Goal: Task Accomplishment & Management: Manage account settings

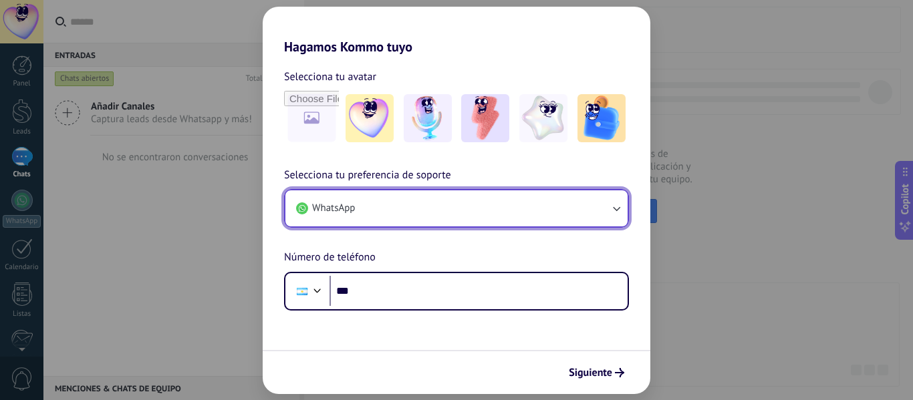
click at [371, 212] on button "WhatsApp" at bounding box center [456, 208] width 342 height 36
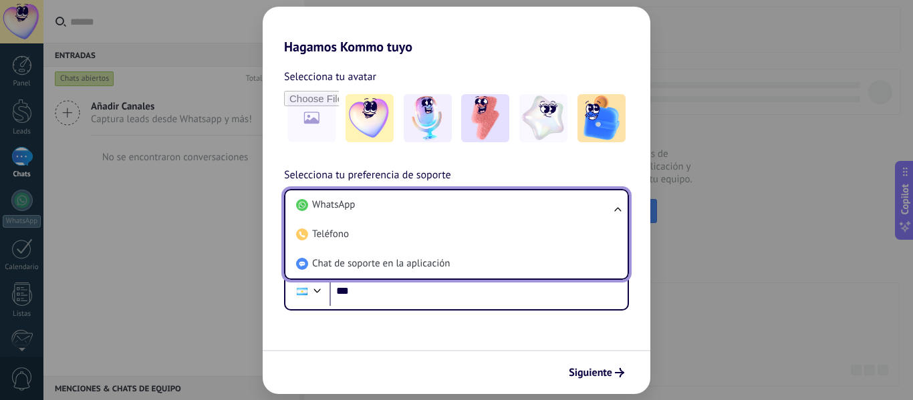
click at [371, 212] on li "WhatsApp" at bounding box center [454, 204] width 326 height 29
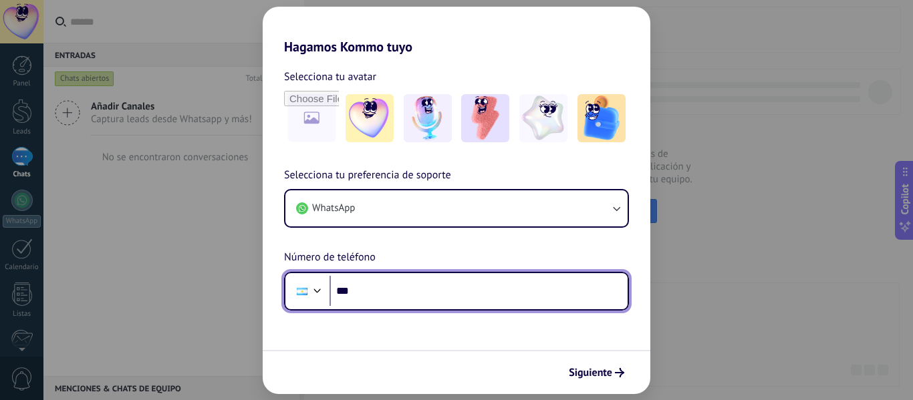
click at [376, 290] on input "***" at bounding box center [479, 291] width 298 height 31
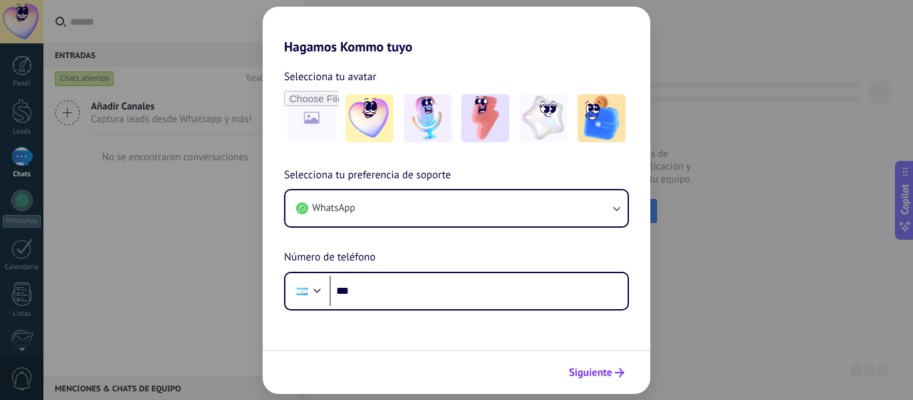
click at [593, 374] on span "Siguiente" at bounding box center [590, 372] width 43 height 9
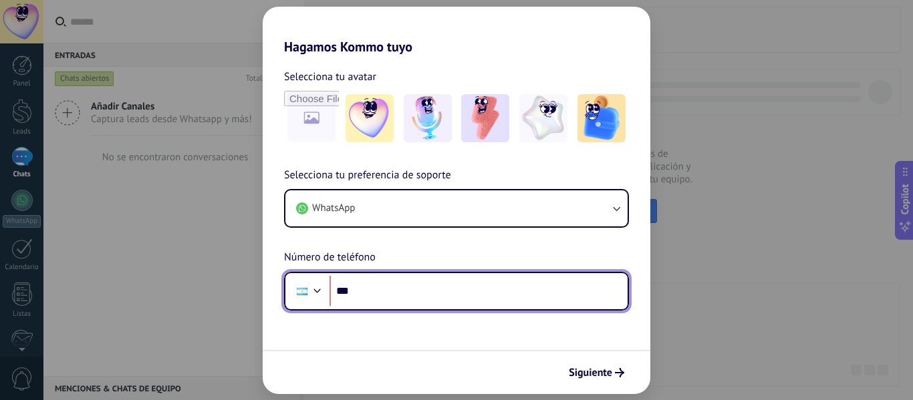
click at [370, 288] on input "***" at bounding box center [479, 291] width 298 height 31
click at [322, 285] on div at bounding box center [317, 289] width 16 height 16
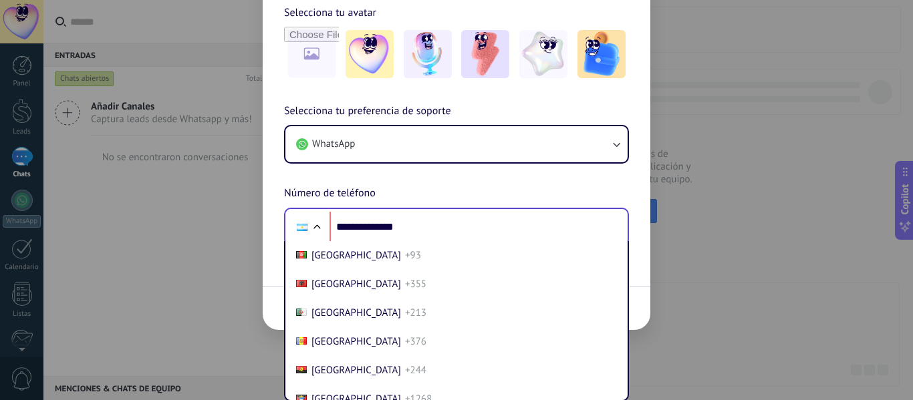
scroll to position [41, 0]
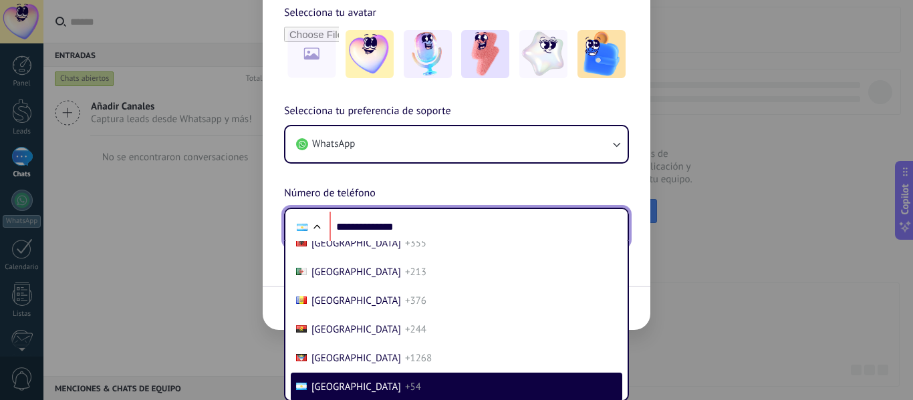
click at [312, 226] on div at bounding box center [317, 229] width 16 height 16
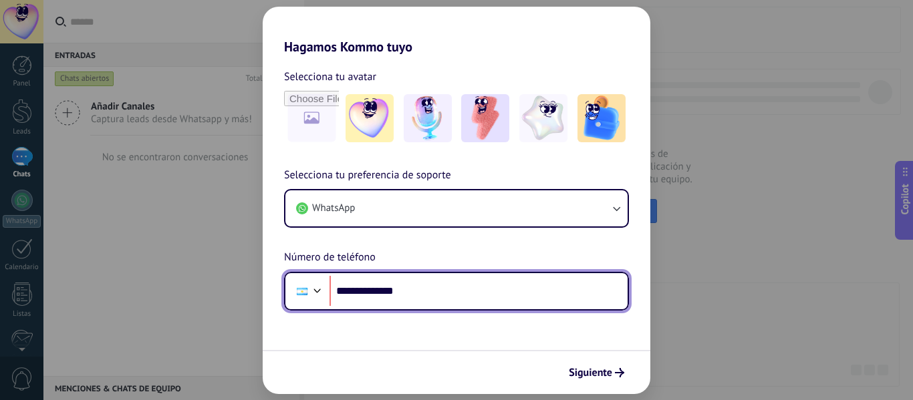
drag, startPoint x: 415, startPoint y: 291, endPoint x: 362, endPoint y: 290, distance: 53.5
click at [362, 290] on input "**********" at bounding box center [479, 291] width 298 height 31
type input "**********"
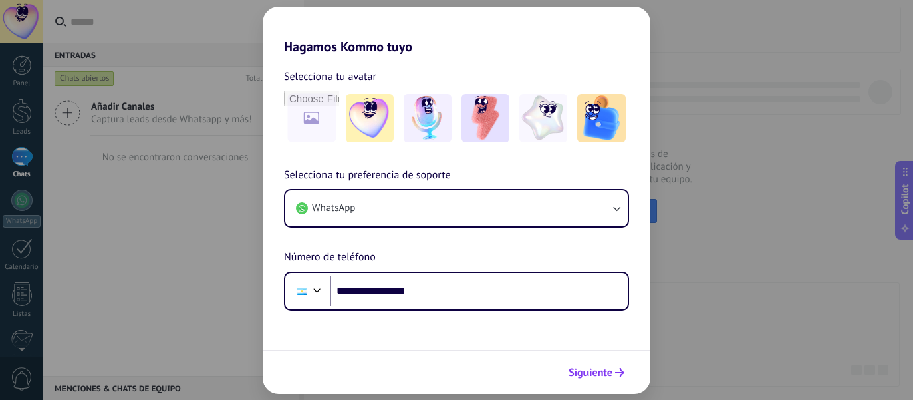
click at [598, 382] on button "Siguiente" at bounding box center [597, 373] width 68 height 23
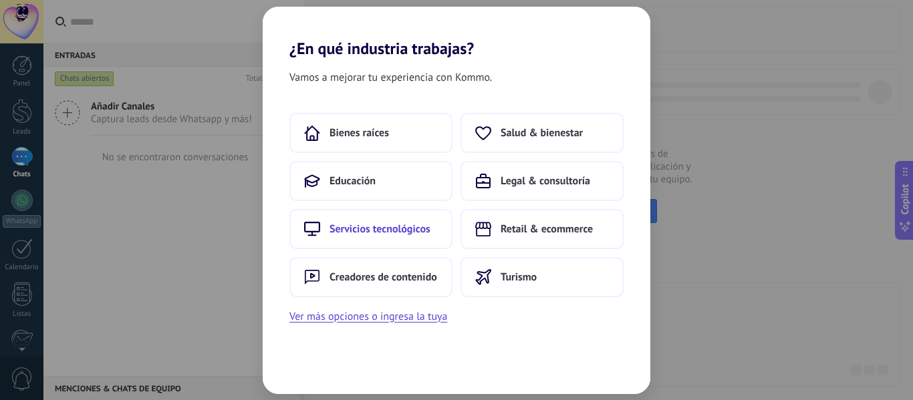
click at [377, 227] on span "Servicios tecnológicos" at bounding box center [380, 229] width 101 height 13
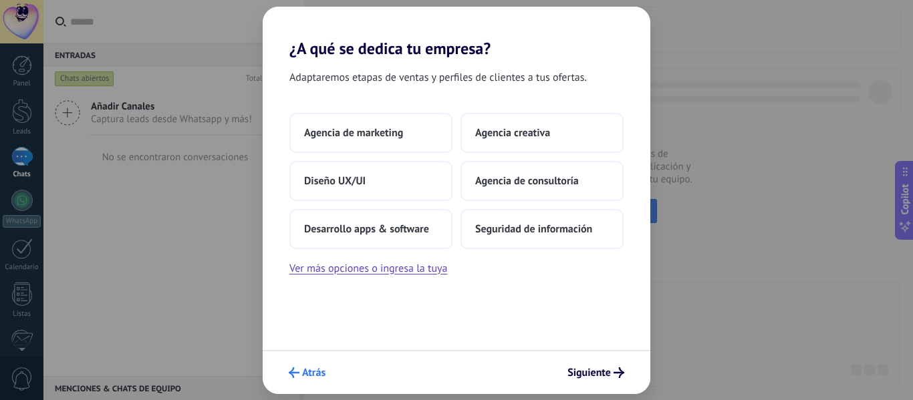
click at [301, 375] on span "Atrás" at bounding box center [307, 373] width 37 height 11
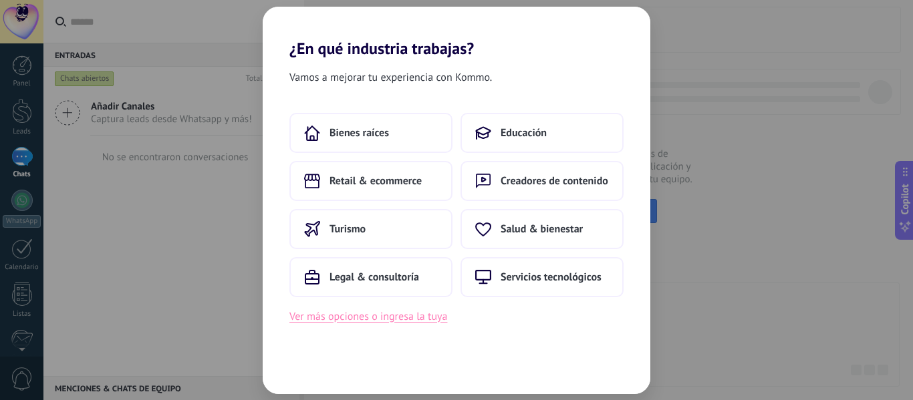
click at [366, 320] on button "Ver más opciones o ingresa la tuya" at bounding box center [368, 316] width 158 height 17
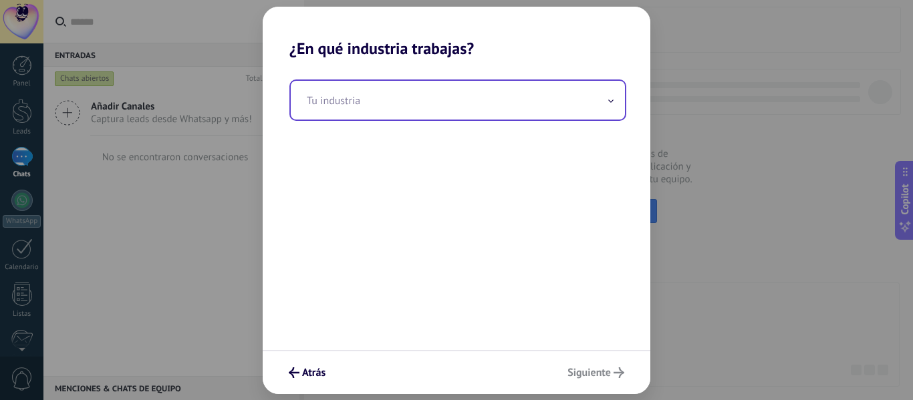
click at [343, 98] on input "text" at bounding box center [458, 100] width 334 height 39
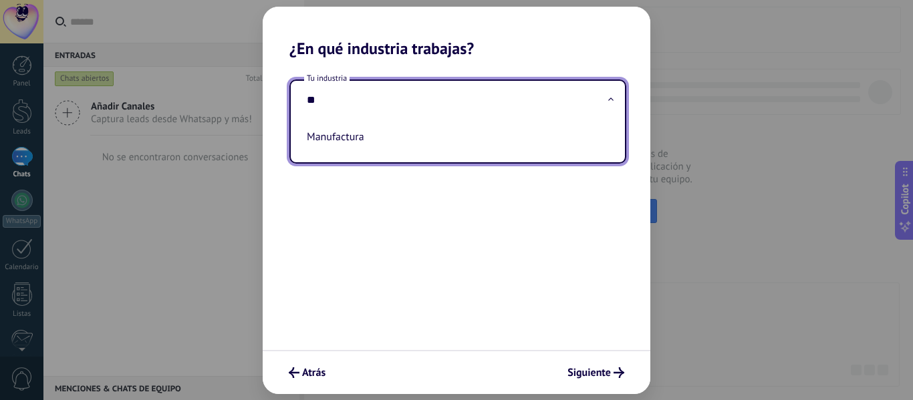
type input "*"
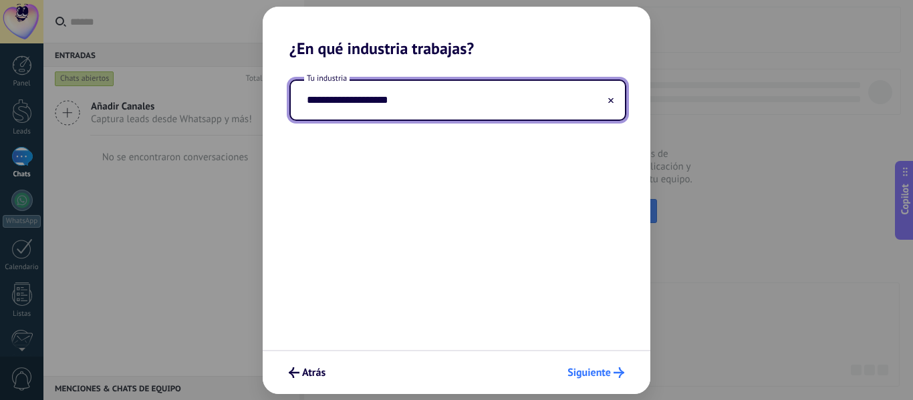
type input "**********"
click at [594, 370] on span "Siguiente" at bounding box center [588, 372] width 43 height 9
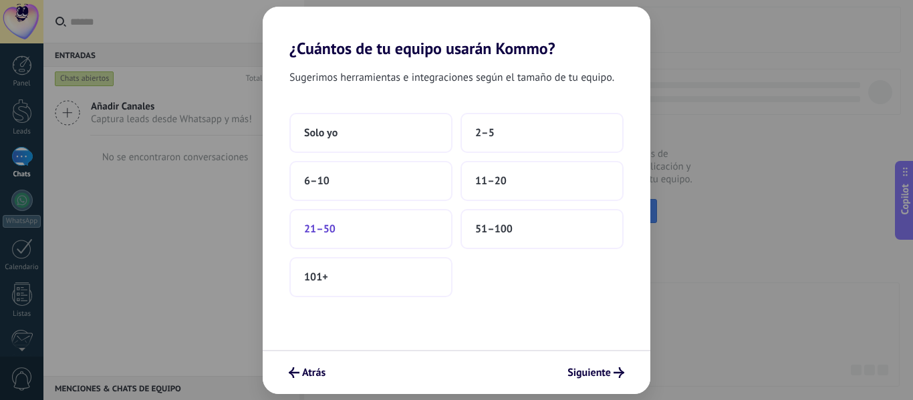
click at [373, 230] on button "21–50" at bounding box center [370, 229] width 163 height 40
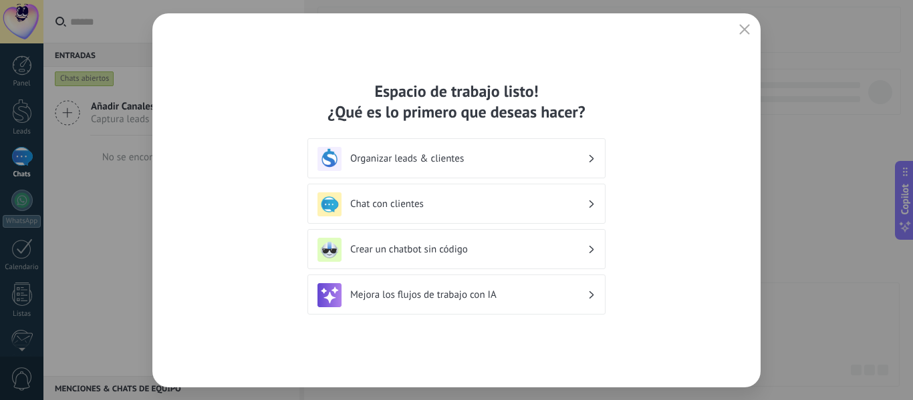
click at [446, 160] on h3 "Organizar leads & clientes" at bounding box center [468, 158] width 237 height 13
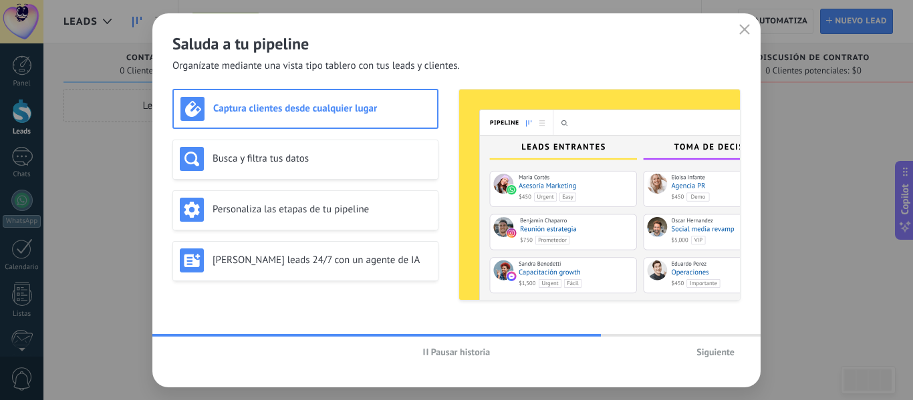
click at [359, 114] on h3 "Captura clientes desde cualquier lugar" at bounding box center [321, 108] width 217 height 13
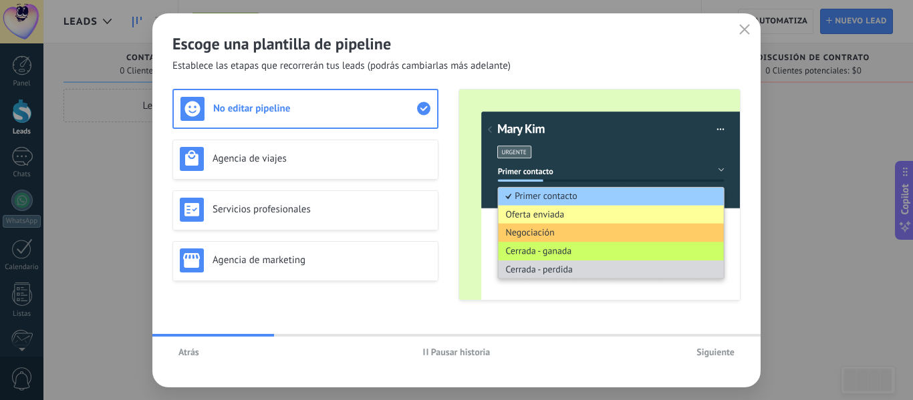
click at [178, 352] on button "Atrás" at bounding box center [188, 352] width 33 height 20
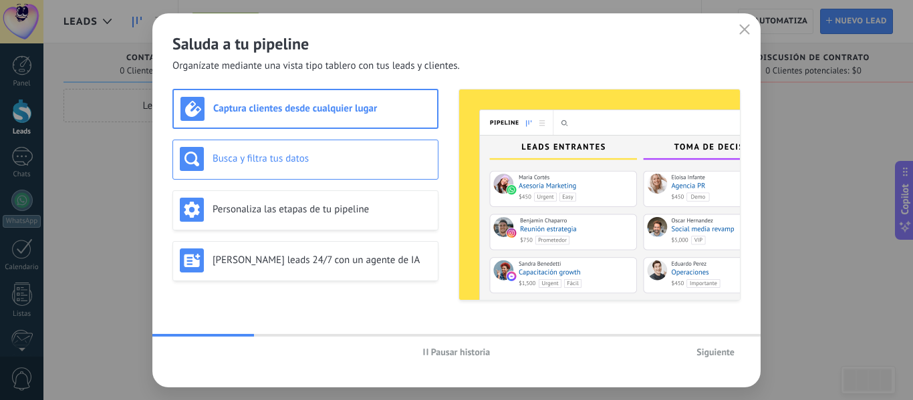
click at [286, 167] on div "Busca y filtra tus datos" at bounding box center [305, 159] width 251 height 24
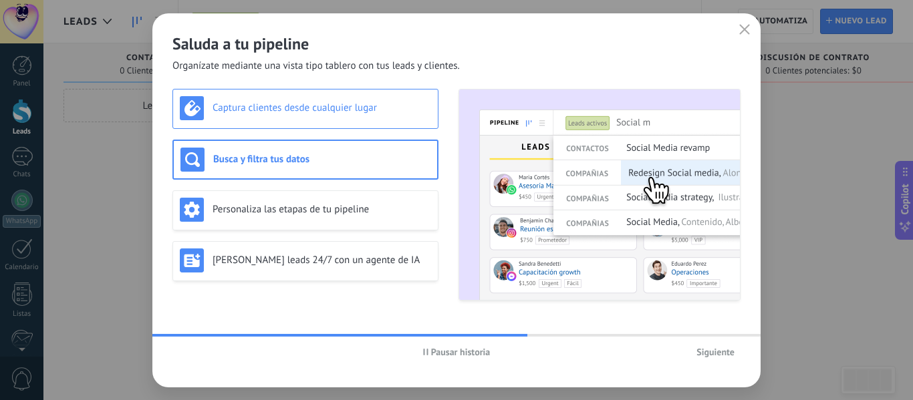
click at [275, 112] on h3 "Captura clientes desde cualquier lugar" at bounding box center [322, 108] width 219 height 13
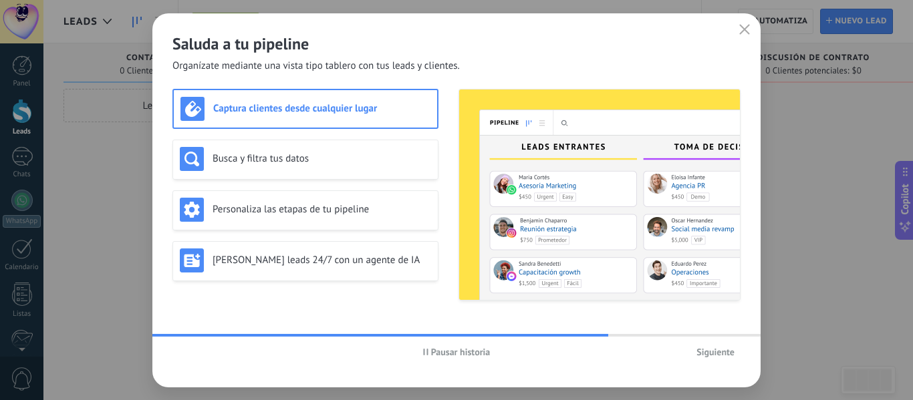
click at [706, 352] on span "Siguiente" at bounding box center [715, 352] width 38 height 9
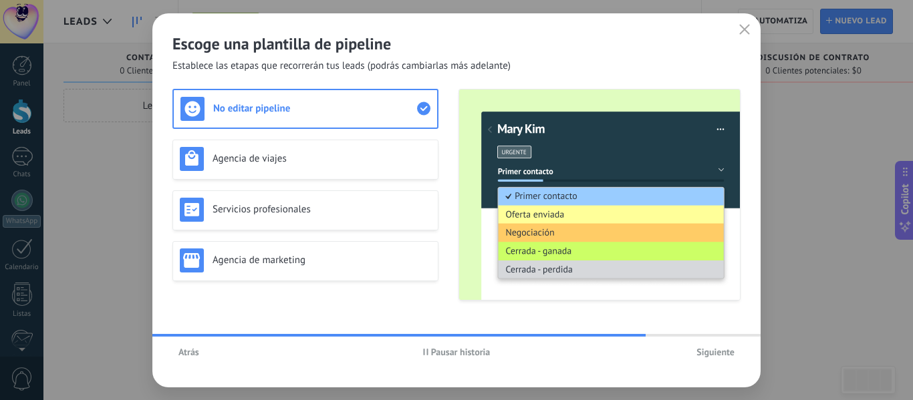
click at [717, 353] on span "Siguiente" at bounding box center [715, 352] width 38 height 9
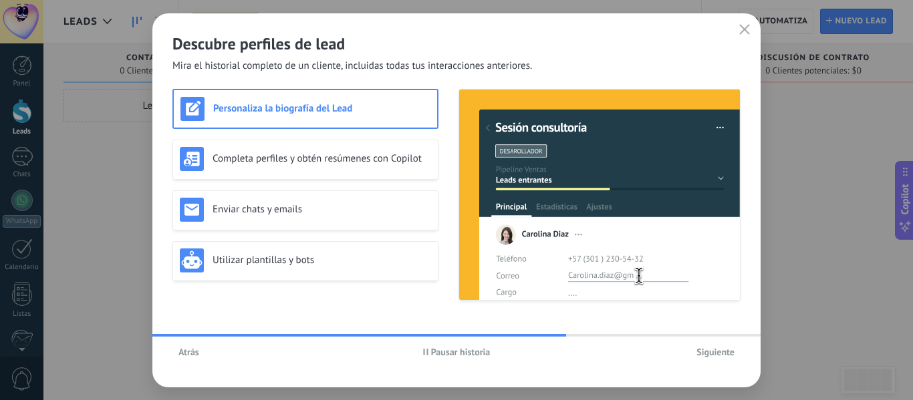
click at [711, 352] on span "Siguiente" at bounding box center [715, 352] width 38 height 9
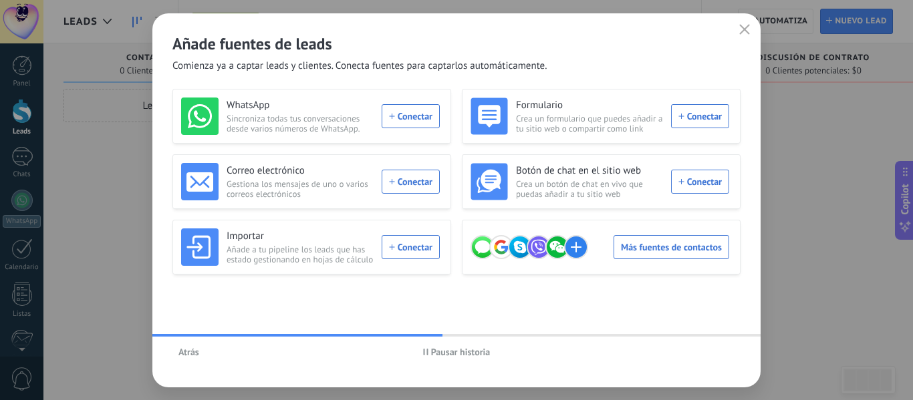
click at [459, 352] on span "Pausar historia" at bounding box center [460, 352] width 59 height 9
click at [441, 351] on span "Iniciar historia" at bounding box center [460, 352] width 57 height 9
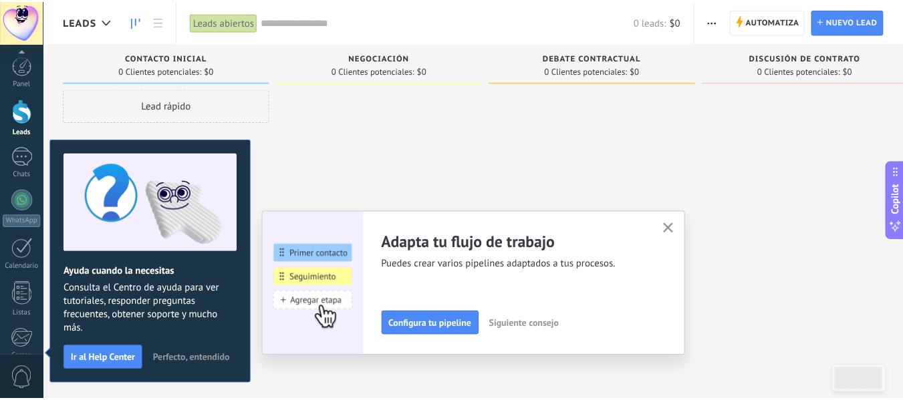
scroll to position [156, 0]
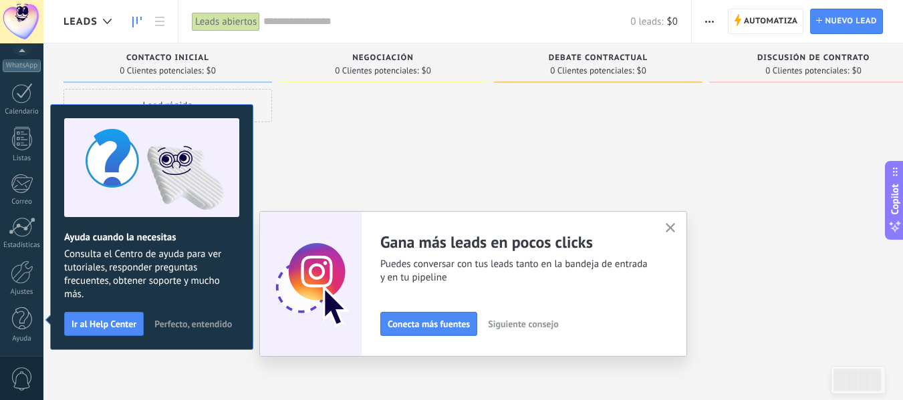
click at [197, 324] on span "Perfecto, entendido" at bounding box center [193, 324] width 78 height 9
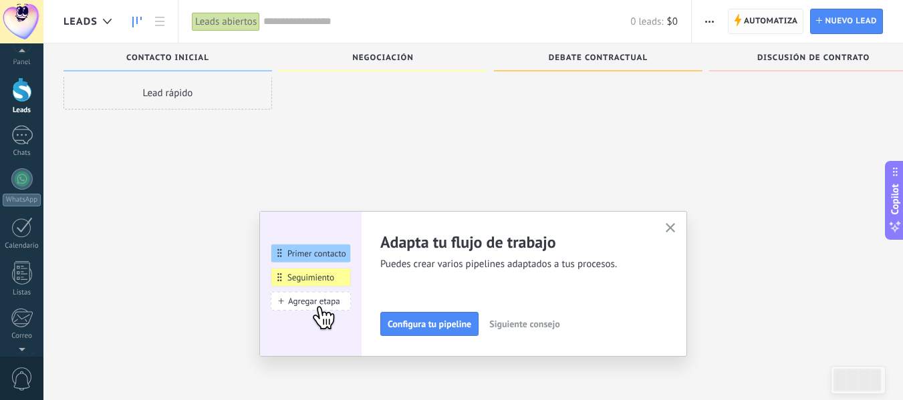
scroll to position [0, 0]
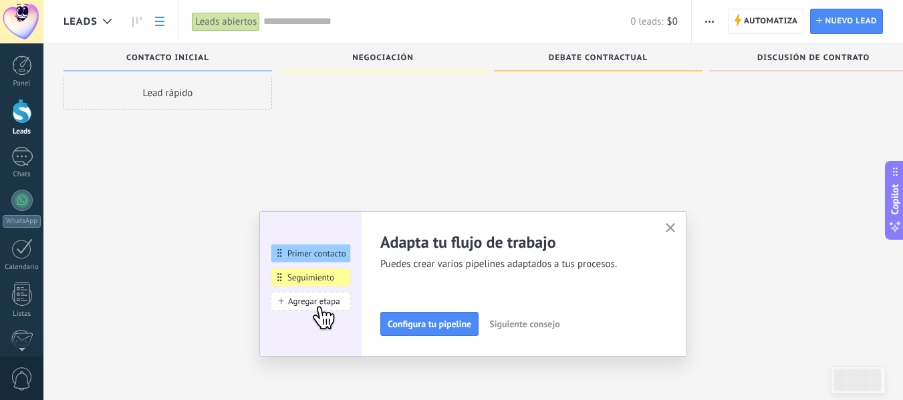
click at [162, 24] on icon at bounding box center [159, 21] width 9 height 9
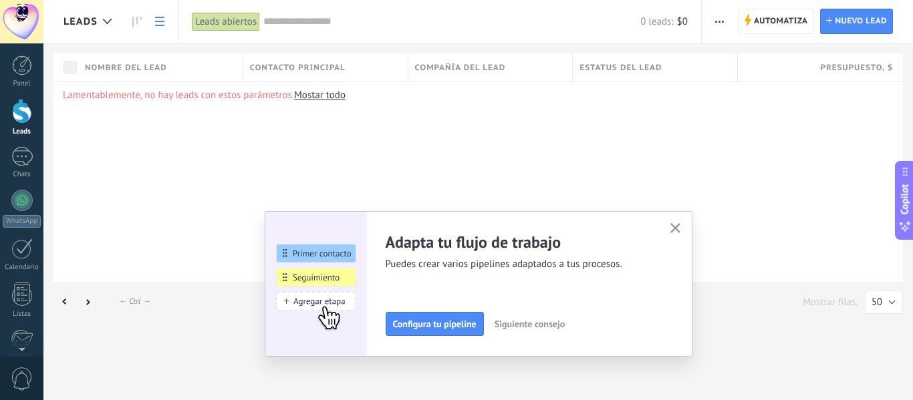
click at [162, 24] on icon at bounding box center [159, 21] width 9 height 9
click at [137, 23] on use at bounding box center [136, 22] width 9 height 11
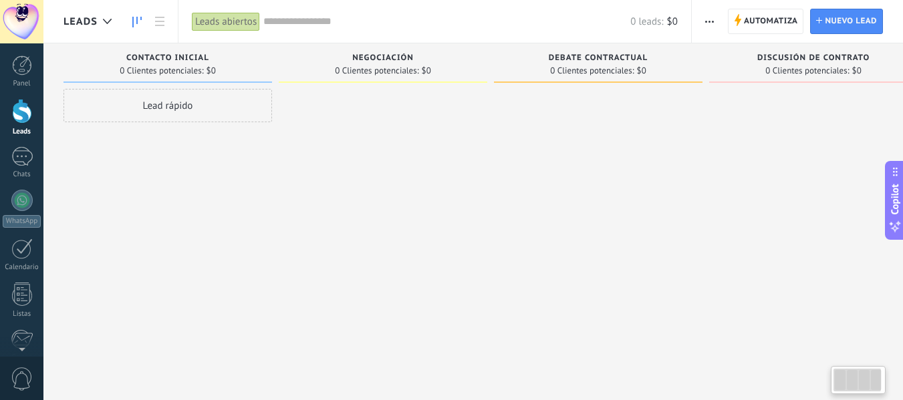
click at [108, 22] on use at bounding box center [107, 21] width 9 height 5
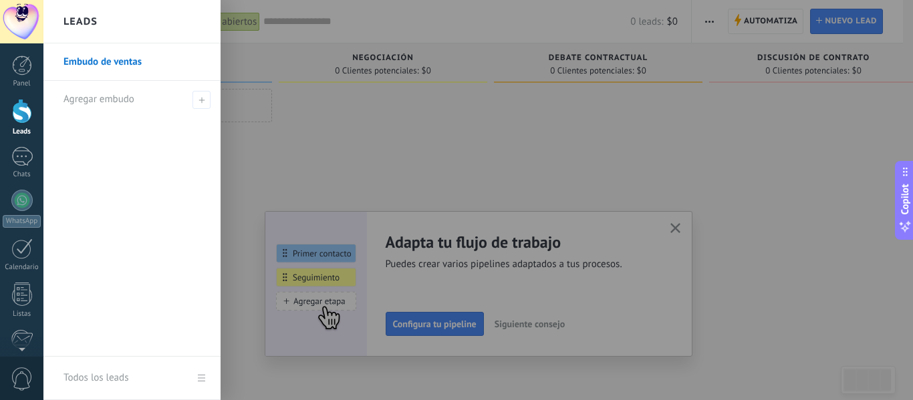
click at [684, 227] on div at bounding box center [499, 200] width 913 height 400
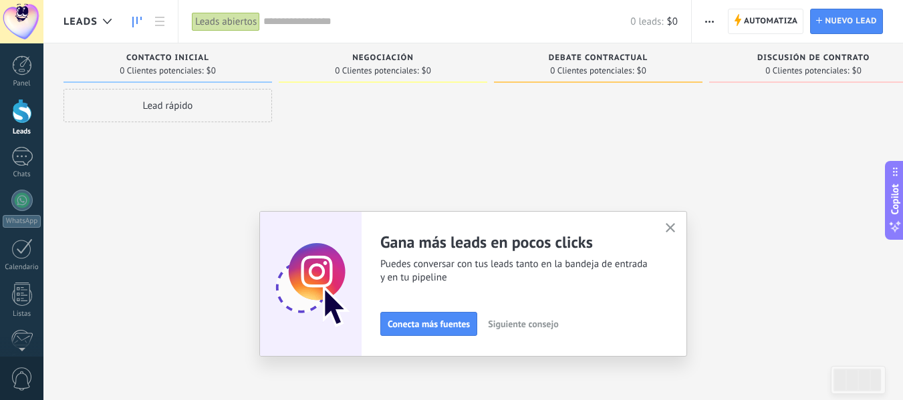
click at [676, 227] on icon "button" at bounding box center [671, 228] width 10 height 10
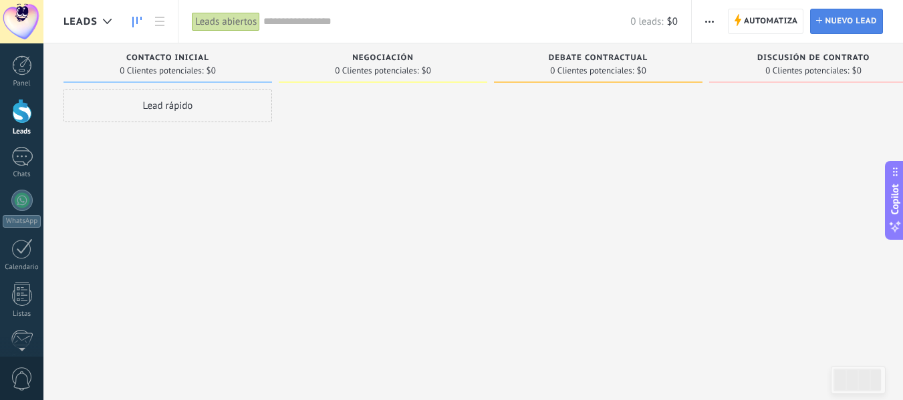
click at [847, 20] on span "Nuevo lead" at bounding box center [851, 21] width 52 height 24
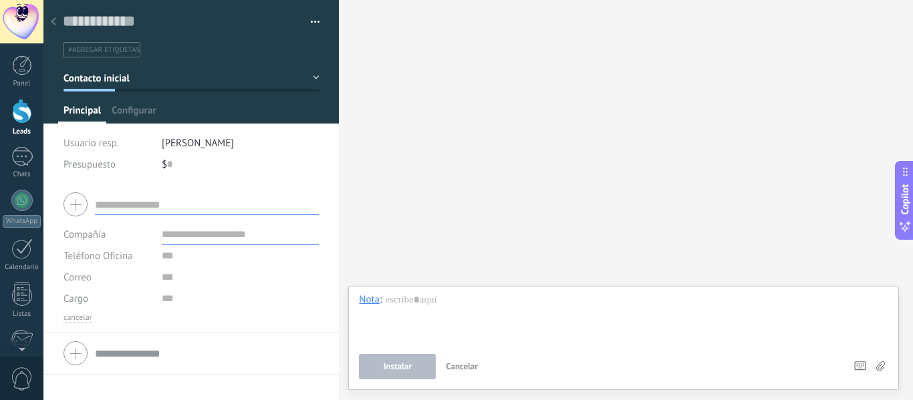
click at [144, 208] on input "text" at bounding box center [207, 204] width 224 height 21
click at [21, 72] on div at bounding box center [22, 65] width 20 height 20
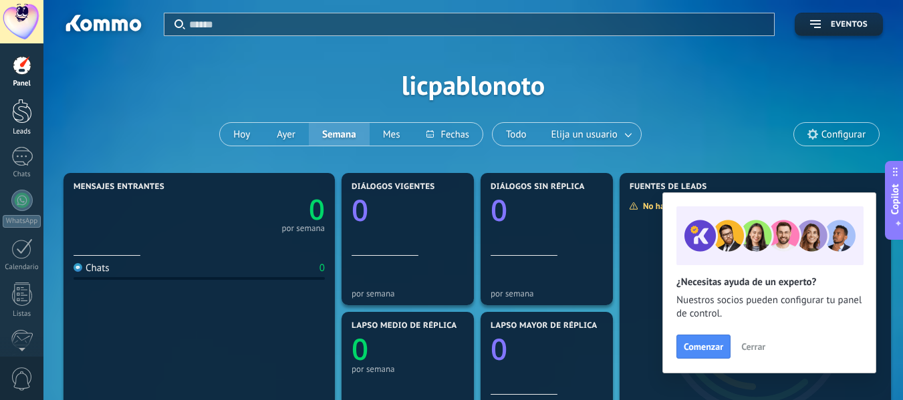
click at [20, 114] on div at bounding box center [22, 111] width 20 height 25
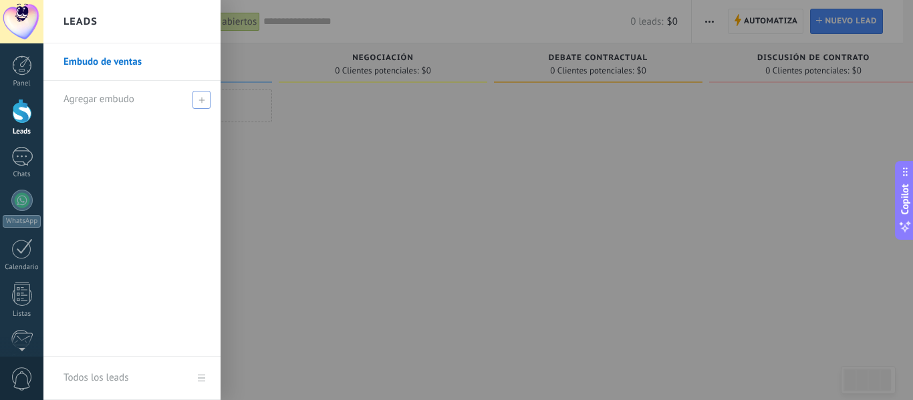
click at [197, 102] on span at bounding box center [202, 100] width 18 height 18
click at [134, 98] on input "text" at bounding box center [126, 99] width 126 height 21
type input "**********"
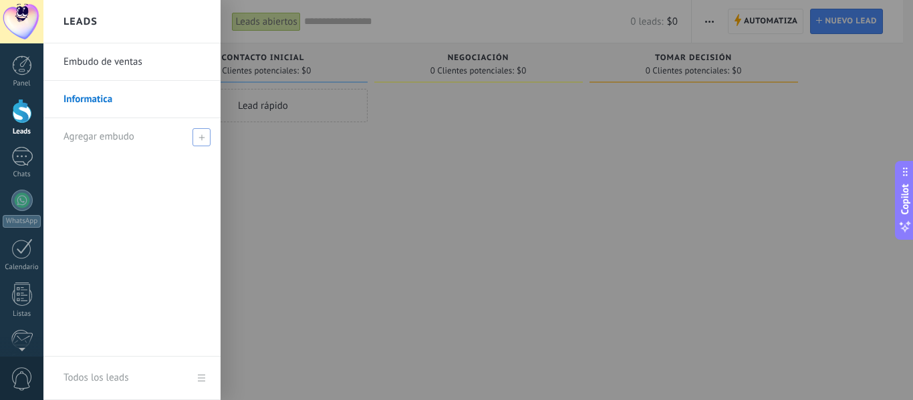
click at [91, 133] on span "Agregar embudo" at bounding box center [98, 136] width 71 height 13
type input "**********"
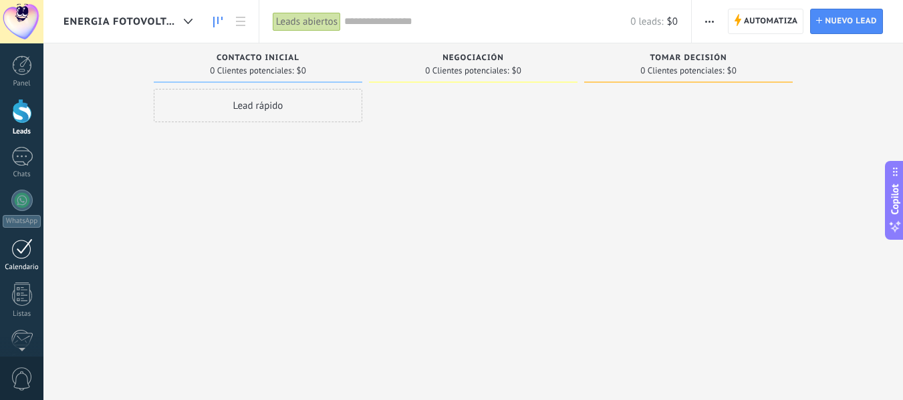
click at [20, 245] on div at bounding box center [21, 249] width 21 height 21
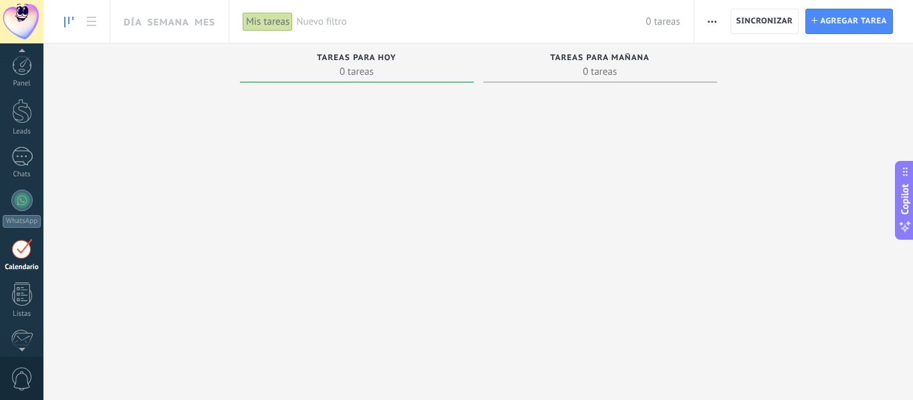
scroll to position [39, 0]
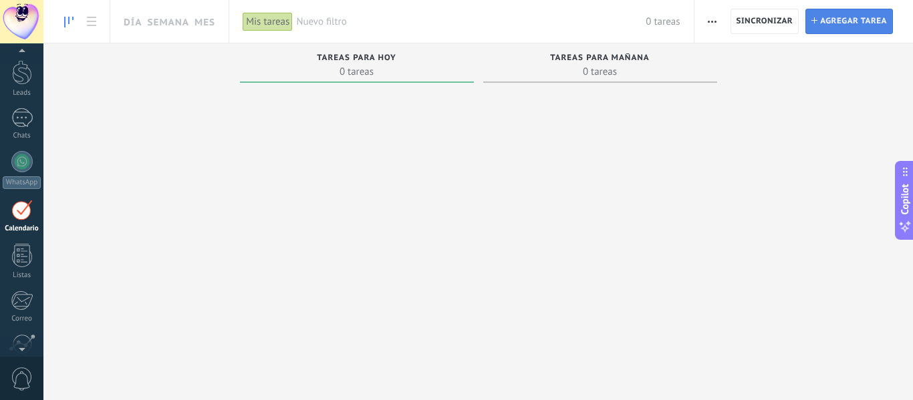
click at [847, 17] on span "Agregar tarea" at bounding box center [853, 21] width 67 height 24
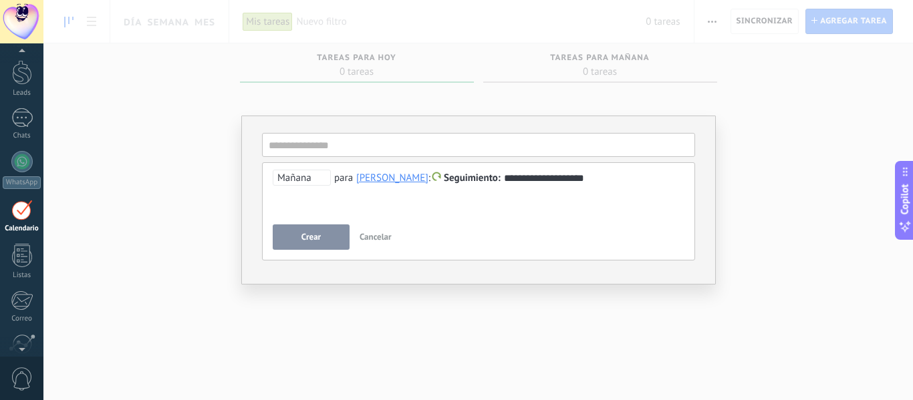
click at [318, 233] on span "Crear" at bounding box center [310, 237] width 19 height 9
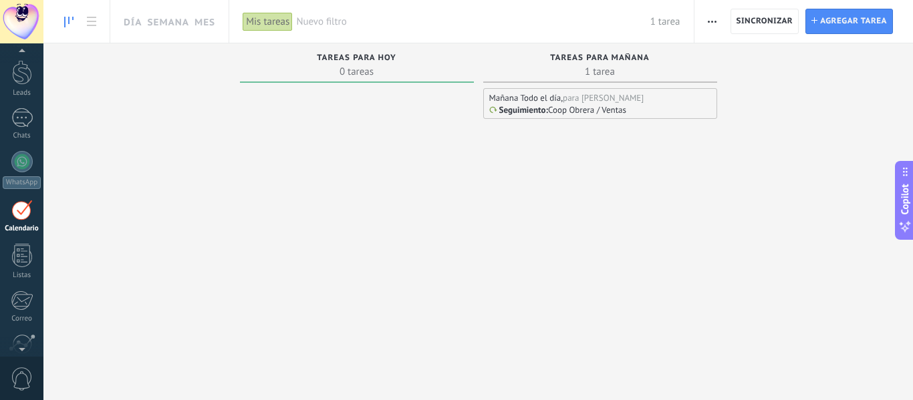
click at [530, 114] on p "Seguimiento" at bounding box center [522, 110] width 47 height 11
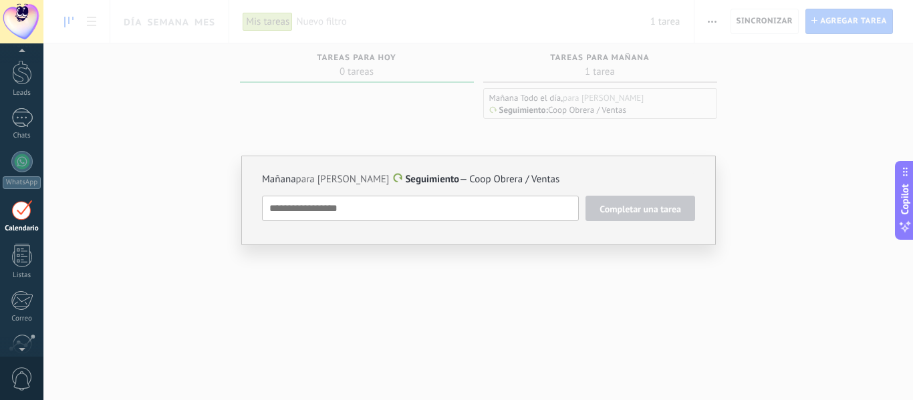
click at [749, 108] on div "[DATE] para [PERSON_NAME] Seguimiento — Coop Obrera / Ventas Completar una tare…" at bounding box center [478, 200] width 870 height 400
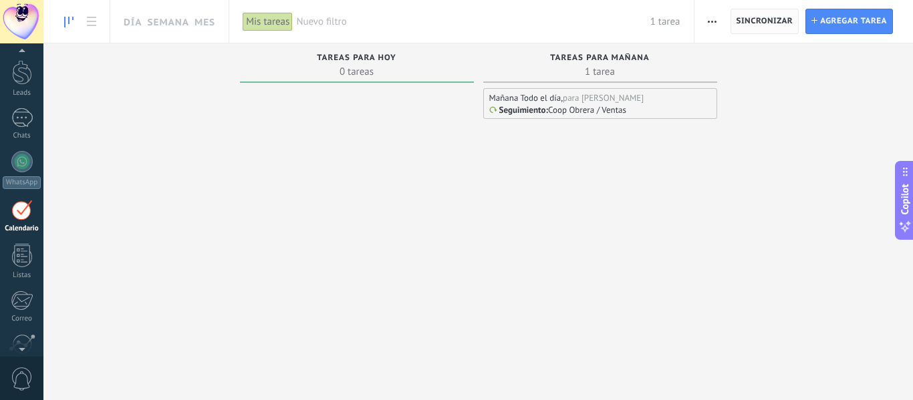
click at [757, 17] on span "Sincronizar" at bounding box center [765, 21] width 57 height 8
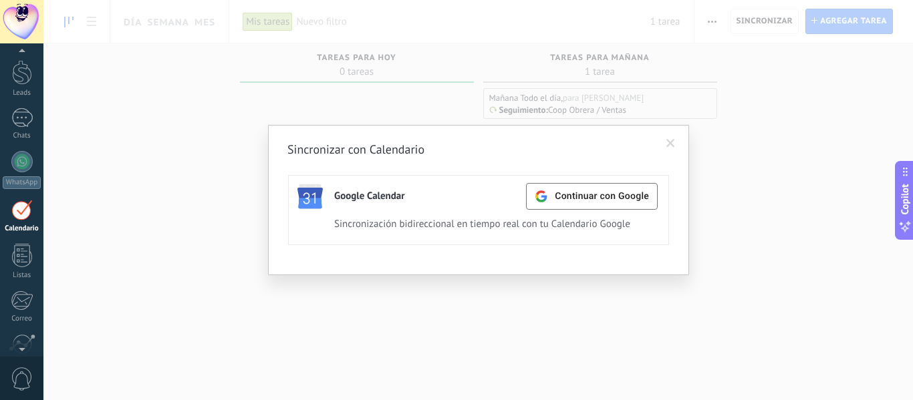
click at [672, 143] on span at bounding box center [670, 143] width 9 height 9
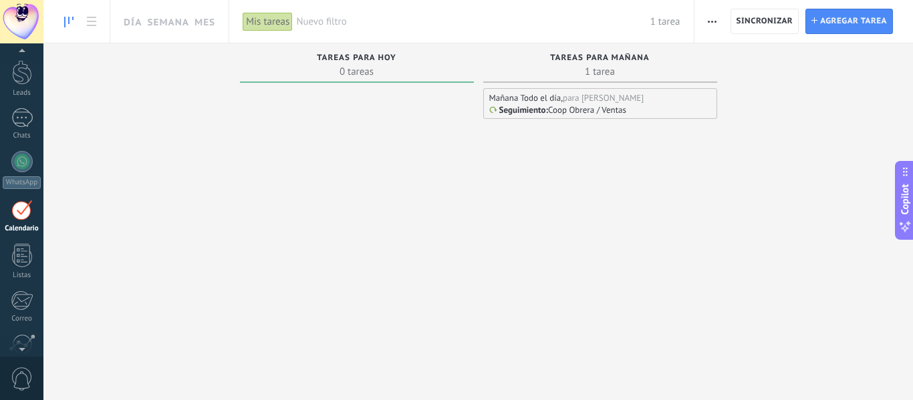
click at [712, 17] on span "button" at bounding box center [712, 21] width 9 height 25
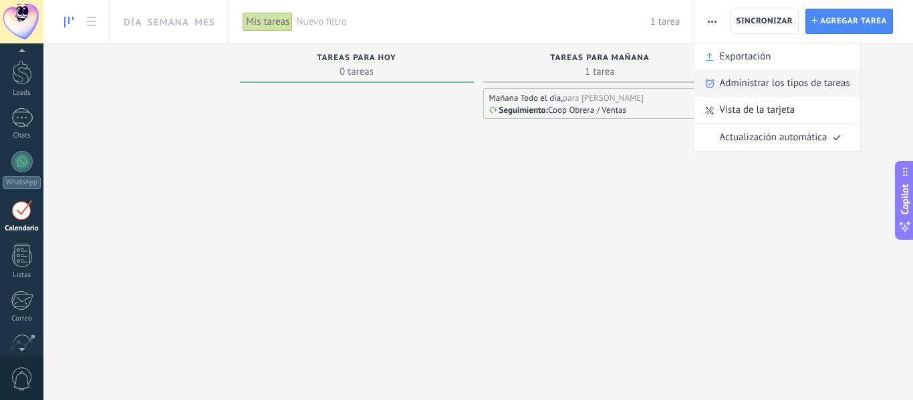
click at [764, 86] on span "Administrar los tipos de tareas" at bounding box center [785, 83] width 130 height 27
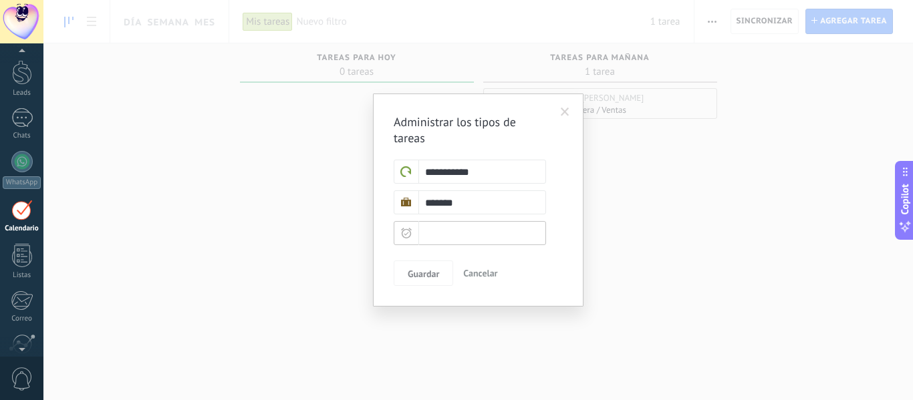
click at [460, 237] on input "text" at bounding box center [470, 233] width 152 height 24
click at [563, 108] on span at bounding box center [565, 112] width 9 height 9
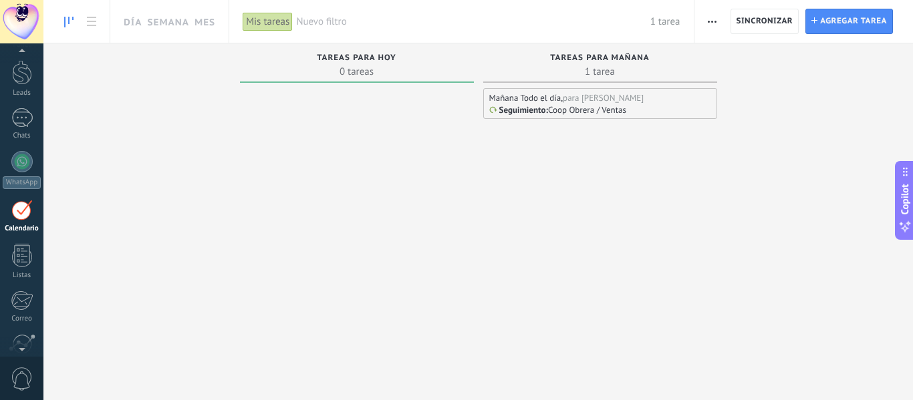
drag, startPoint x: 514, startPoint y: 112, endPoint x: 499, endPoint y: 124, distance: 19.5
click at [499, 124] on div "[DATE] Todo el día, para [PERSON_NAME] Seguimiento : Coop Obrera / Ventas" at bounding box center [600, 227] width 234 height 279
click at [509, 108] on p "Seguimiento" at bounding box center [522, 110] width 47 height 11
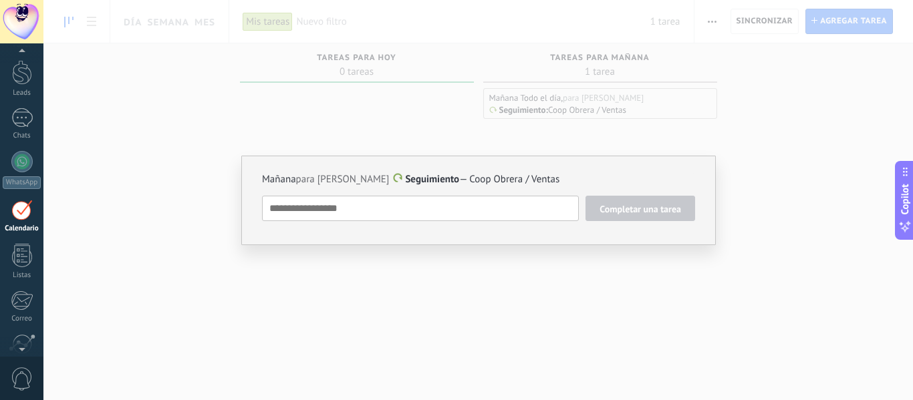
click at [383, 207] on textarea at bounding box center [420, 208] width 317 height 25
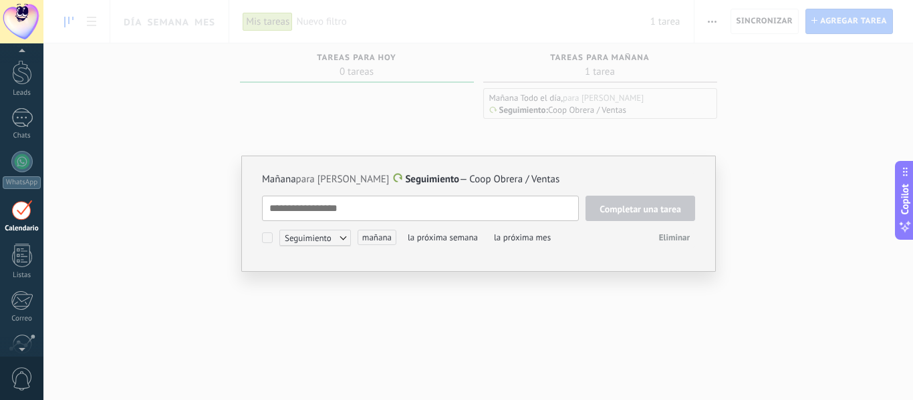
click at [518, 179] on p "[DATE] para [PERSON_NAME] Seguimiento — Coop Obrera / Ventas" at bounding box center [478, 179] width 433 height 13
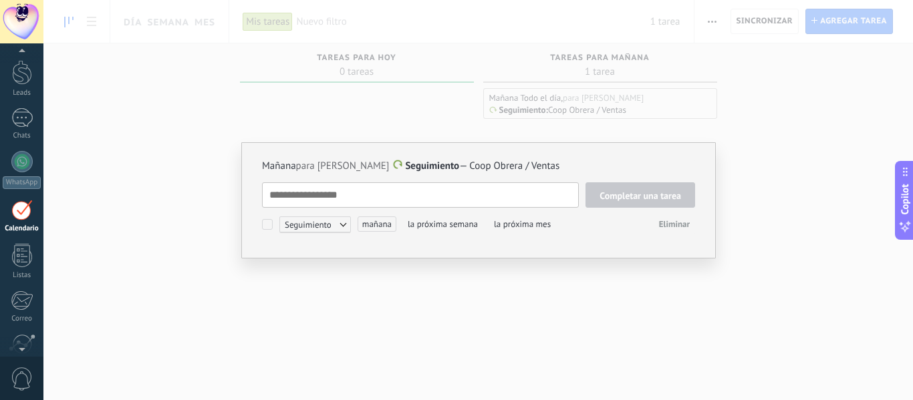
scroll to position [13, 0]
click at [789, 197] on div "[DATE] para [PERSON_NAME] Seguimiento — Coop Obrera / Ventas Completar una tare…" at bounding box center [478, 200] width 870 height 400
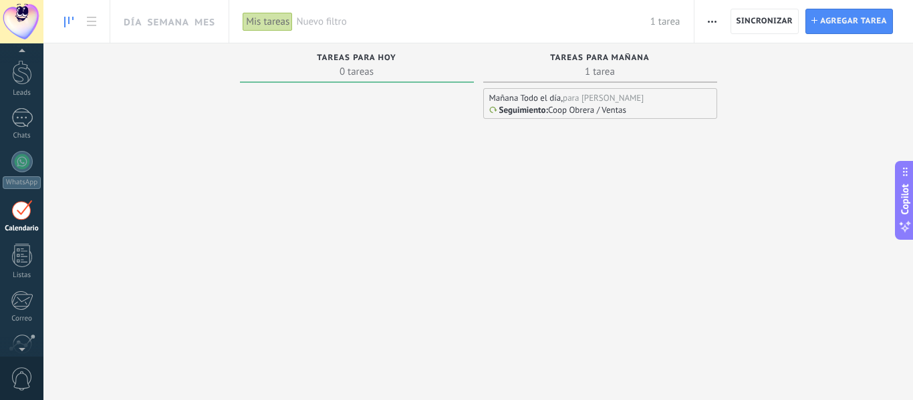
click at [360, 68] on span "0 tareas" at bounding box center [357, 71] width 221 height 13
click at [338, 70] on span "0 tareas" at bounding box center [357, 71] width 221 height 13
click at [338, 63] on div "Tareas para hoy" at bounding box center [357, 58] width 221 height 11
click at [865, 20] on span "Agregar tarea" at bounding box center [853, 21] width 67 height 24
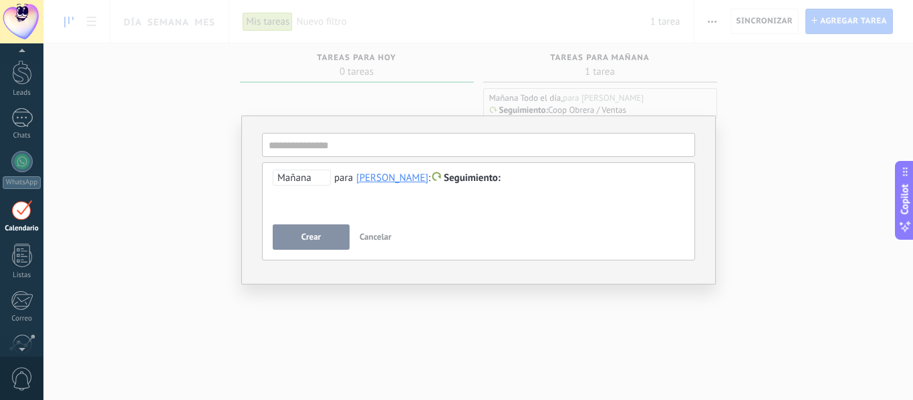
click at [293, 181] on span "Mañana" at bounding box center [302, 178] width 58 height 16
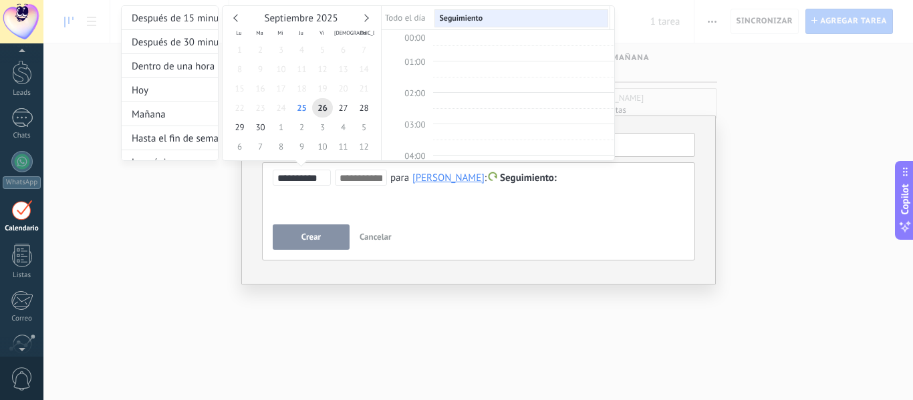
scroll to position [252, 0]
type input "**********"
click at [303, 108] on span "25" at bounding box center [301, 107] width 21 height 19
click at [309, 233] on div at bounding box center [456, 200] width 913 height 400
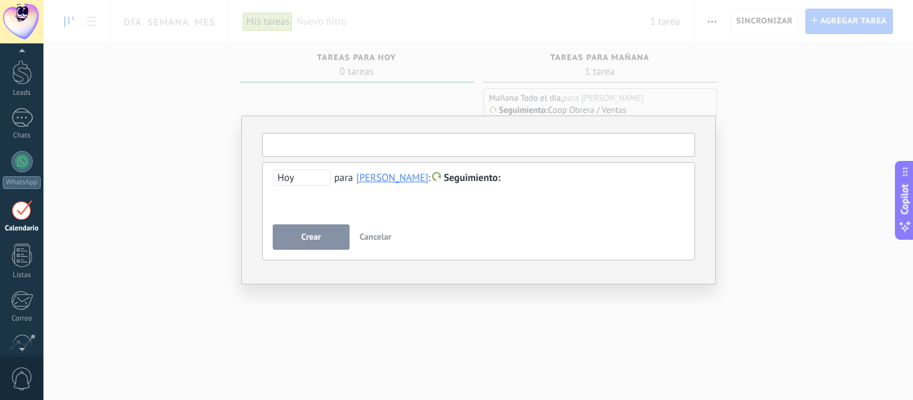
click at [354, 142] on input "text" at bounding box center [478, 145] width 433 height 24
type input "*"
type input "**********"
click at [307, 240] on span "Crear" at bounding box center [310, 237] width 19 height 9
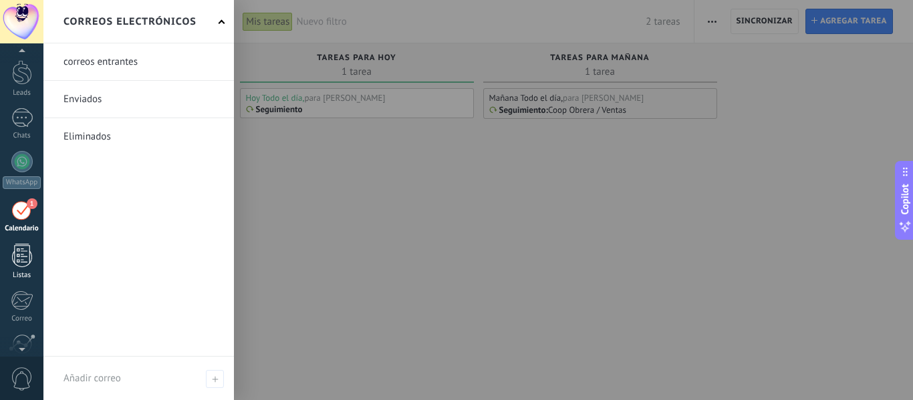
scroll to position [49, 0]
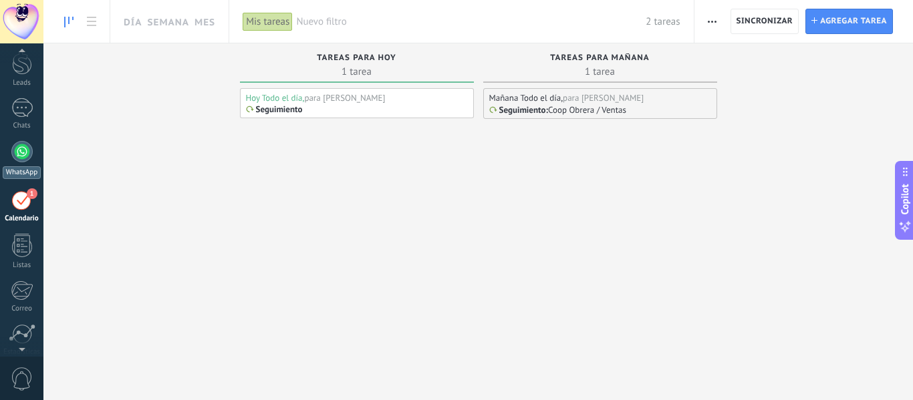
click at [24, 160] on div at bounding box center [21, 151] width 21 height 21
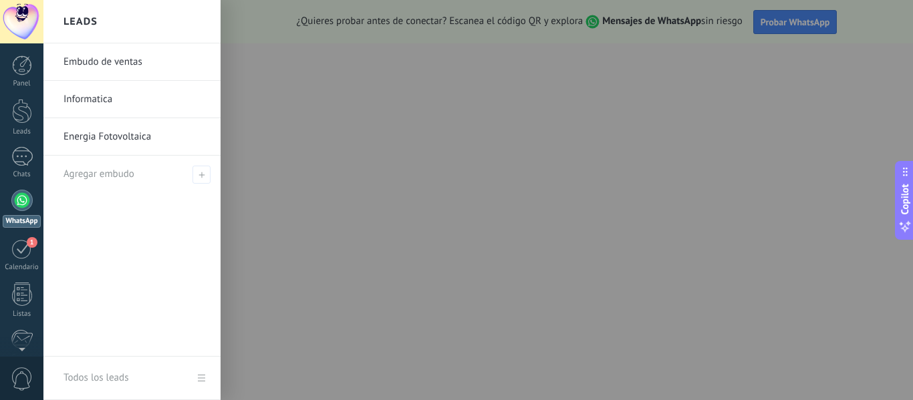
click at [103, 136] on link "Energia Fotovoltaica" at bounding box center [135, 136] width 144 height 37
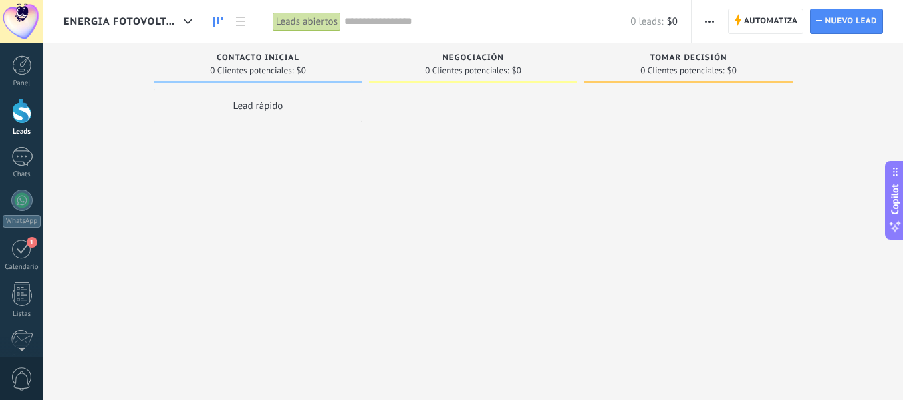
click at [710, 17] on span "button" at bounding box center [709, 21] width 9 height 25
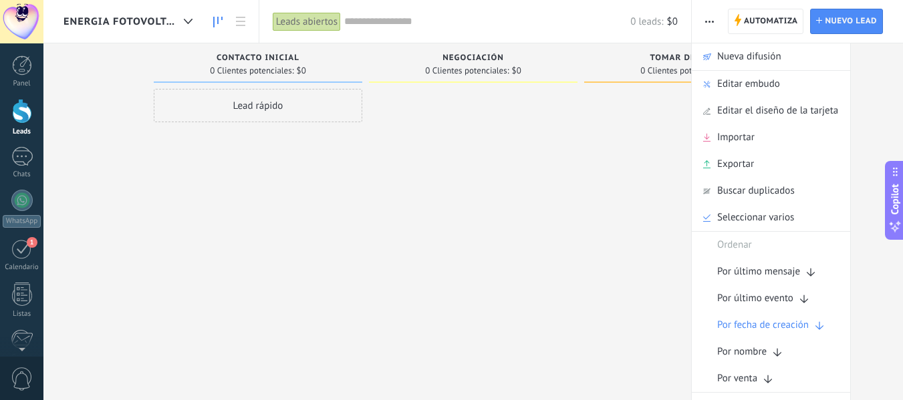
click at [622, 241] on div at bounding box center [688, 202] width 209 height 226
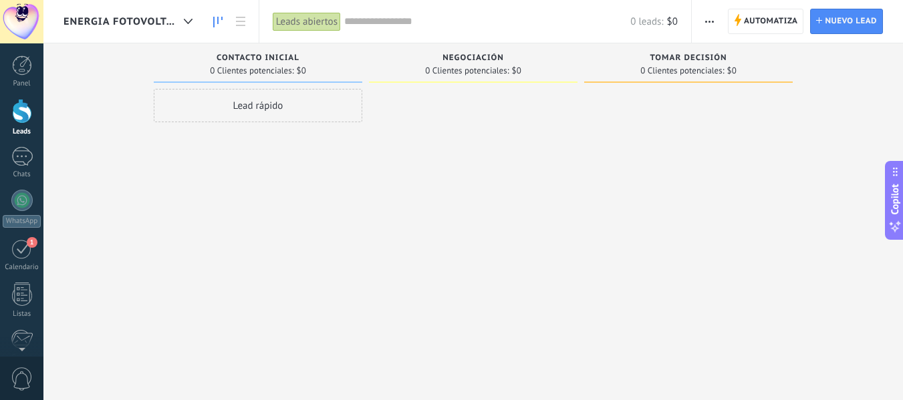
click at [710, 23] on span "button" at bounding box center [709, 21] width 9 height 25
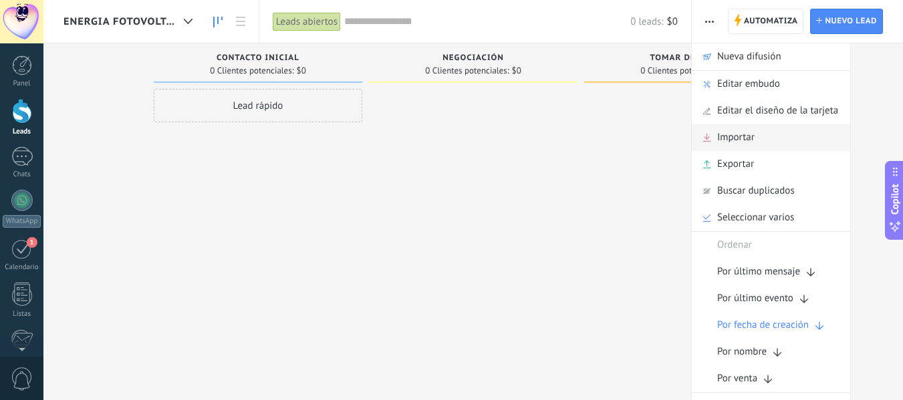
click at [739, 139] on span "Importar" at bounding box center [735, 137] width 37 height 27
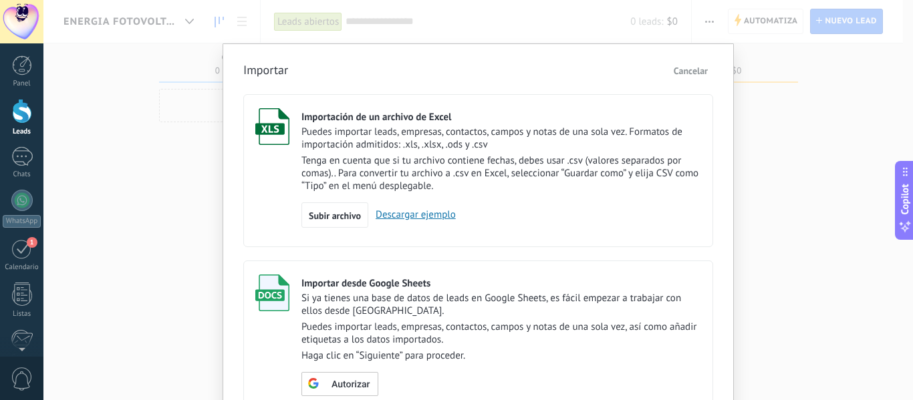
click at [382, 175] on p "Tenga en cuenta que si tu archivo contiene fechas, debes usar .csv (valores sep…" at bounding box center [501, 173] width 400 height 38
click at [350, 216] on span "Subir archivo" at bounding box center [335, 215] width 52 height 9
click at [0, 0] on input "Importación de un archivo de Excel Puedes importar leads, empresas, contactos, …" at bounding box center [0, 0] width 0 height 0
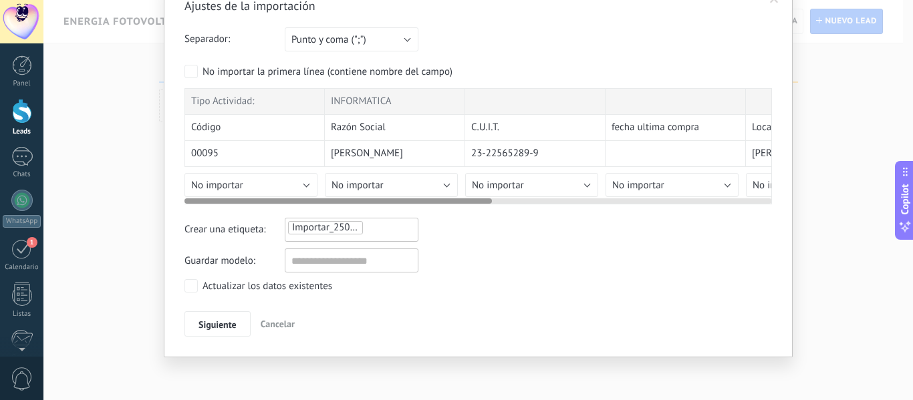
drag, startPoint x: 434, startPoint y: 201, endPoint x: 286, endPoint y: 195, distance: 147.8
click at [286, 195] on div at bounding box center [478, 198] width 588 height 11
click at [299, 188] on button "No importar" at bounding box center [250, 185] width 133 height 24
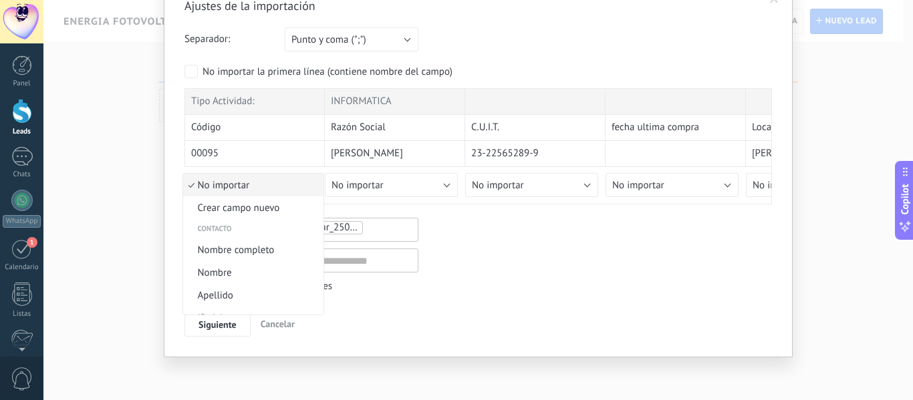
click at [299, 188] on span "No importar" at bounding box center [251, 185] width 136 height 13
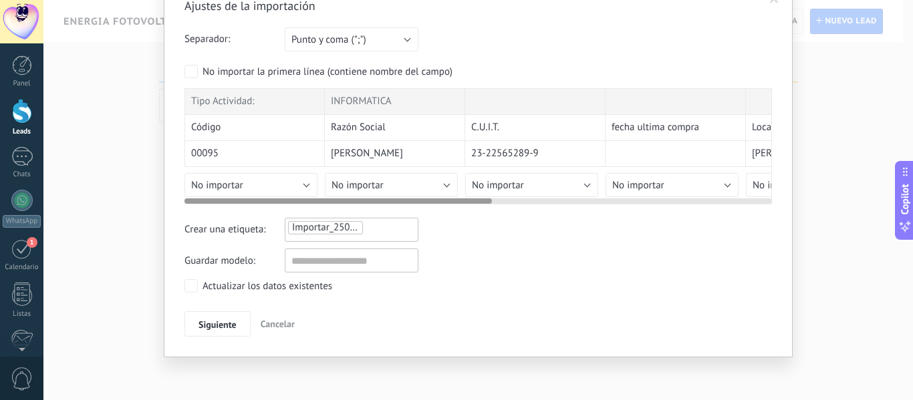
drag, startPoint x: 457, startPoint y: 201, endPoint x: 306, endPoint y: 204, distance: 150.4
click at [306, 204] on div at bounding box center [337, 201] width 307 height 5
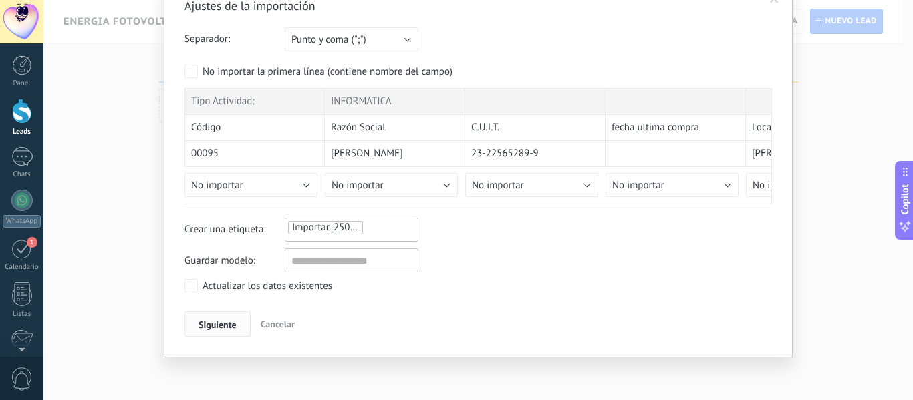
click at [229, 328] on span "Siguiente" at bounding box center [218, 324] width 38 height 9
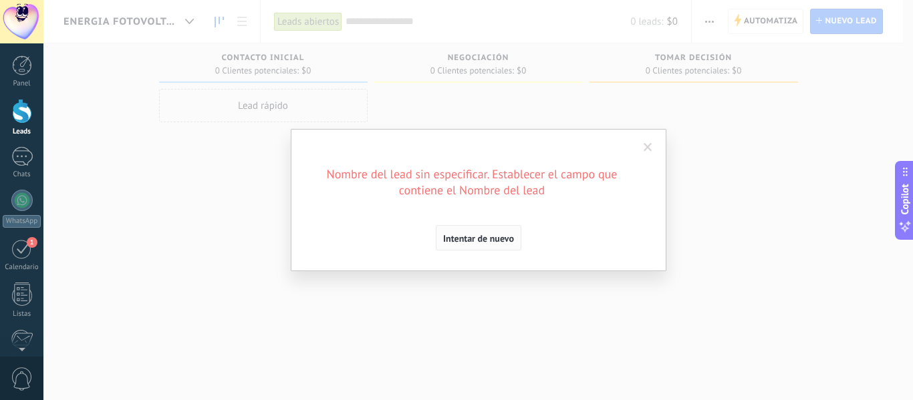
click at [485, 239] on span "Intentar de nuevo" at bounding box center [478, 238] width 71 height 9
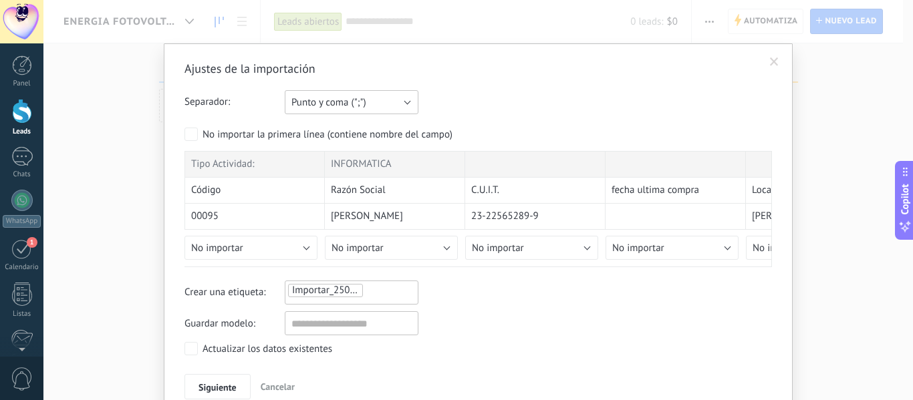
click at [309, 101] on span "Punto y coma (";")" at bounding box center [328, 102] width 75 height 13
click at [309, 101] on span "Punto y coma (";")" at bounding box center [345, 102] width 137 height 13
click at [319, 334] on input "text" at bounding box center [352, 323] width 134 height 24
type input "**********"
click at [771, 61] on span at bounding box center [774, 61] width 9 height 9
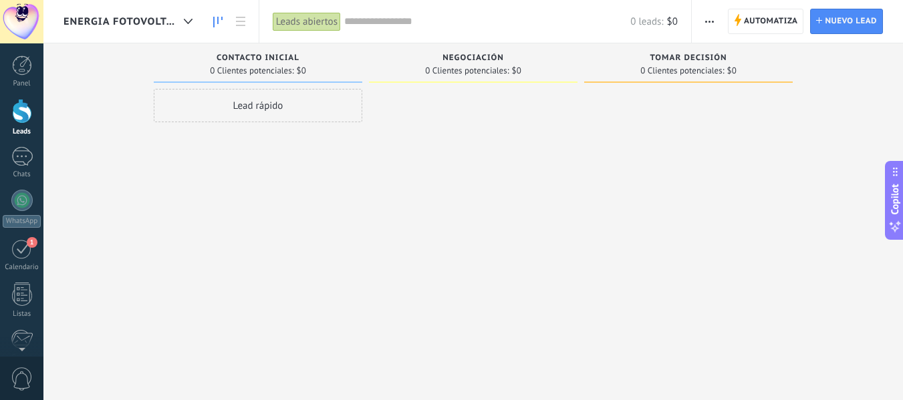
click at [707, 18] on span "button" at bounding box center [709, 21] width 9 height 25
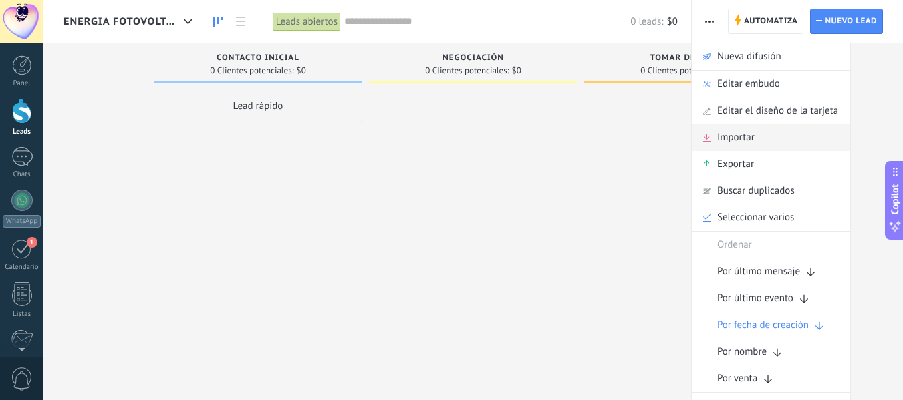
click at [739, 132] on span "Importar" at bounding box center [735, 137] width 37 height 27
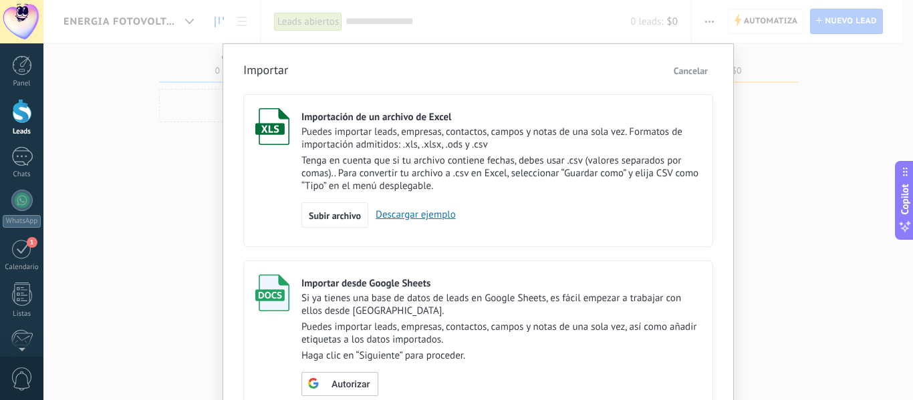
click at [410, 219] on link "Descargar ejemplo" at bounding box center [412, 215] width 88 height 13
click at [691, 71] on span "Cancelar" at bounding box center [691, 71] width 34 height 12
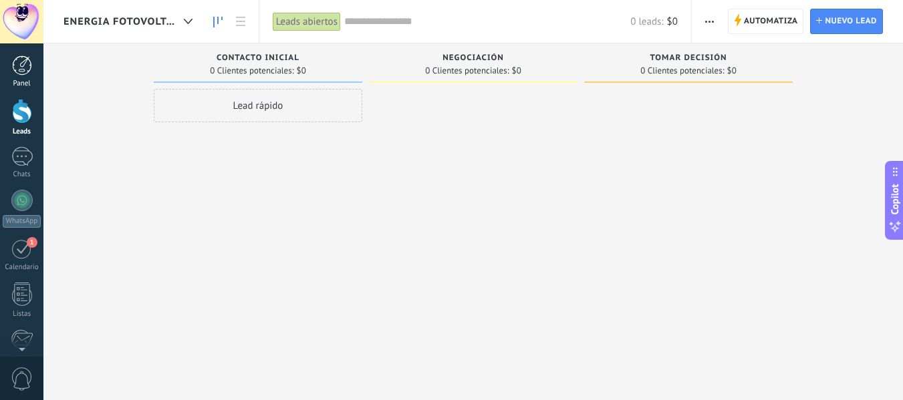
click at [22, 69] on div at bounding box center [22, 65] width 20 height 20
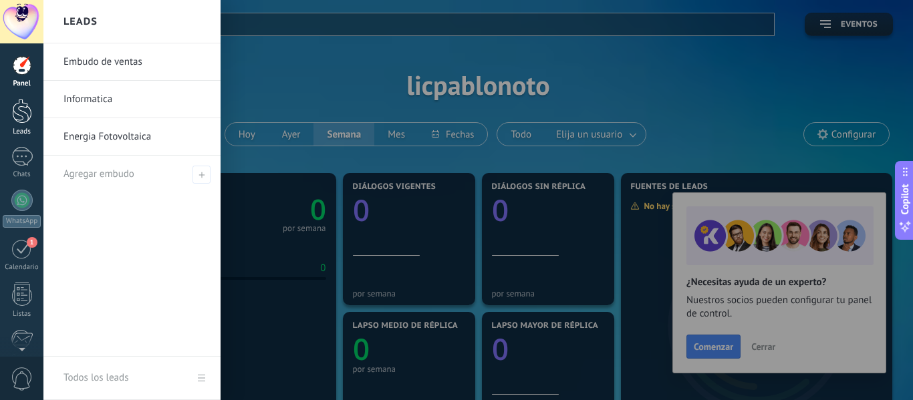
click at [27, 112] on div at bounding box center [22, 111] width 20 height 25
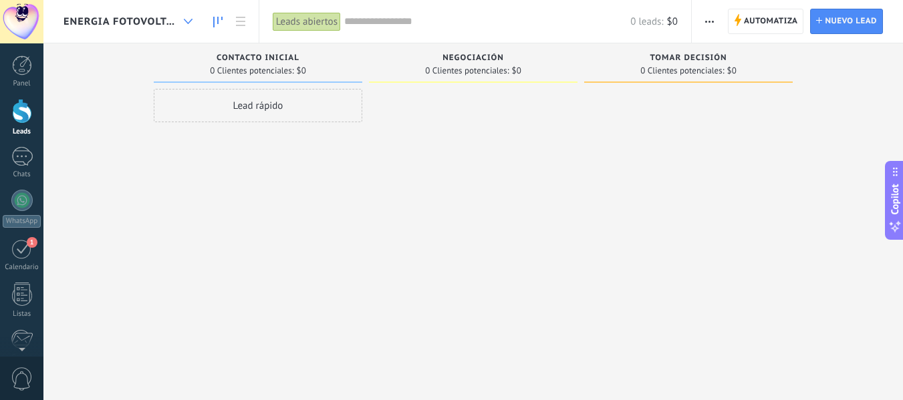
click at [197, 17] on div at bounding box center [188, 22] width 22 height 26
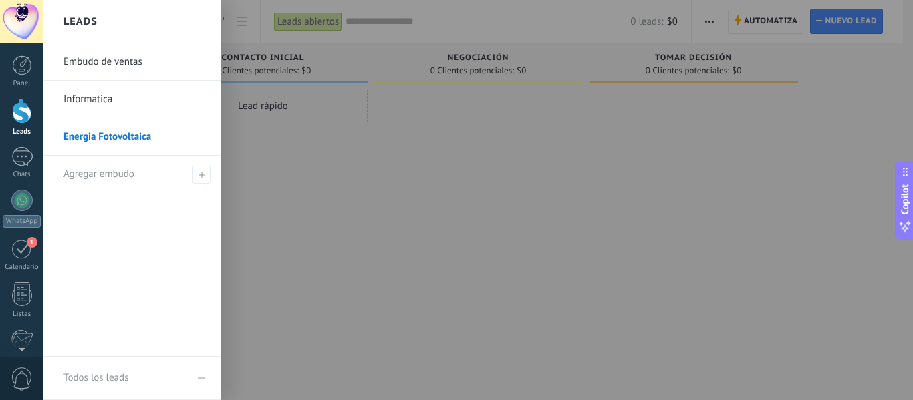
click at [124, 136] on link "Energia Fotovoltaica" at bounding box center [135, 136] width 144 height 37
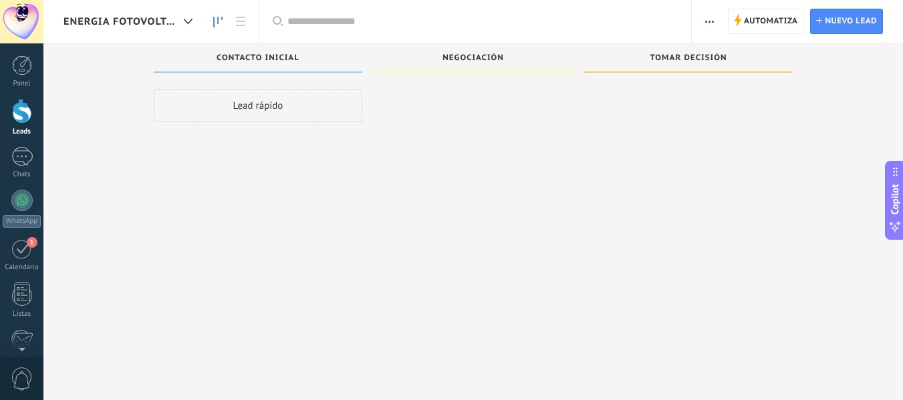
click at [854, 22] on span "Nuevo lead" at bounding box center [851, 21] width 52 height 24
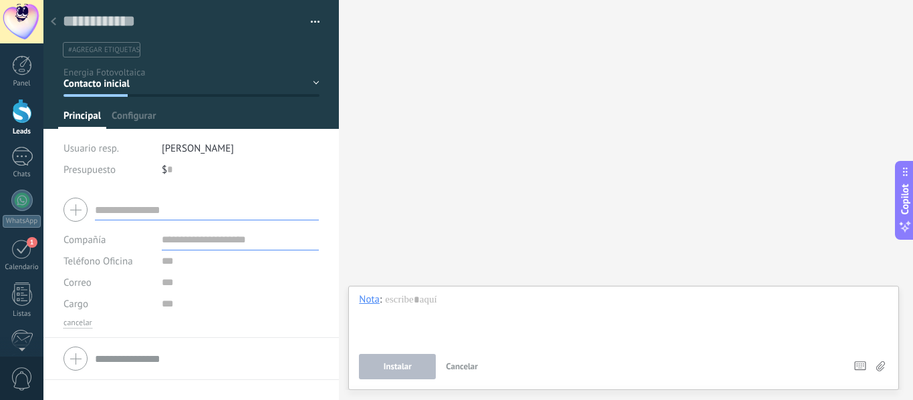
click at [118, 48] on span "#agregar etiquetas" at bounding box center [104, 49] width 72 height 9
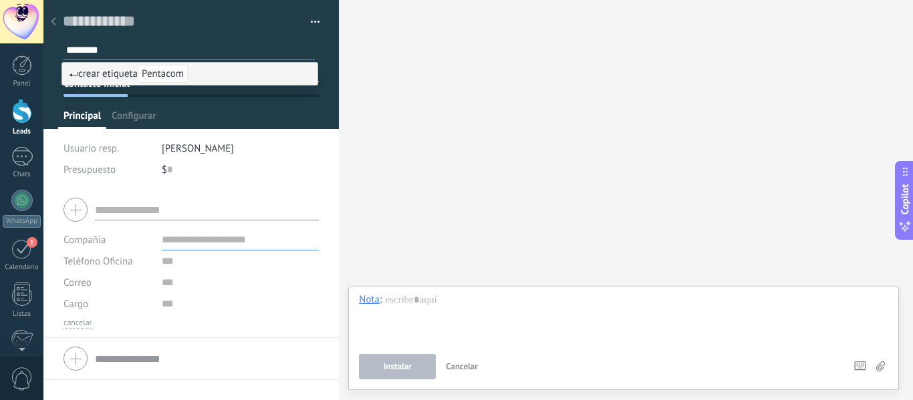
type input "********"
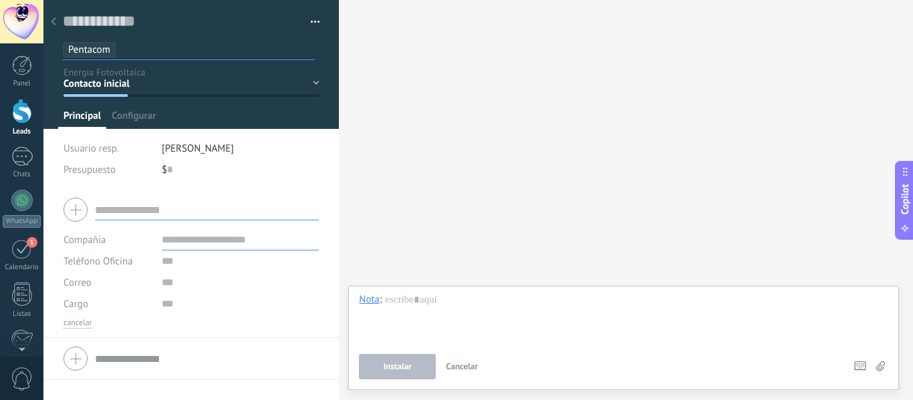
click at [0, 0] on div "Contacto inicial Negociación Tomar decisión Logrado con éxito Ventas Perdidos" at bounding box center [0, 0] width 0 height 0
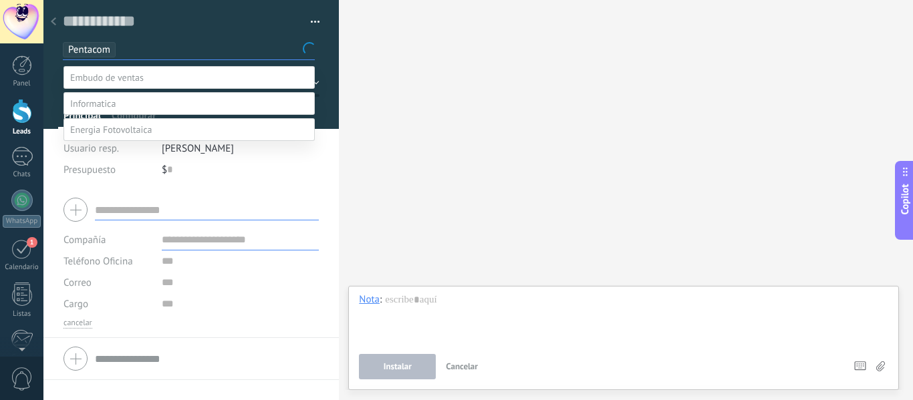
scroll to position [52, 0]
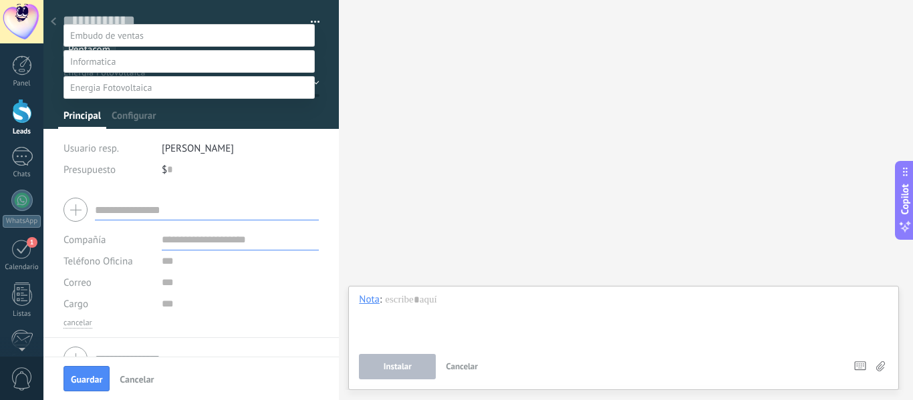
click at [114, 55] on span at bounding box center [92, 61] width 45 height 12
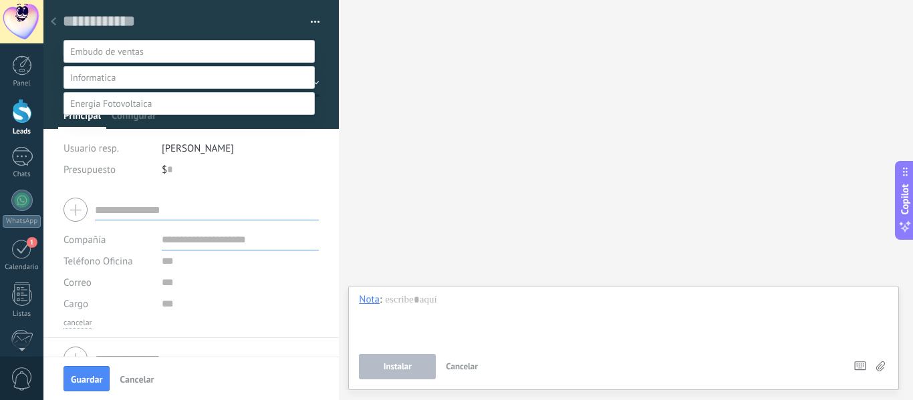
click at [114, 54] on span at bounding box center [107, 51] width 74 height 12
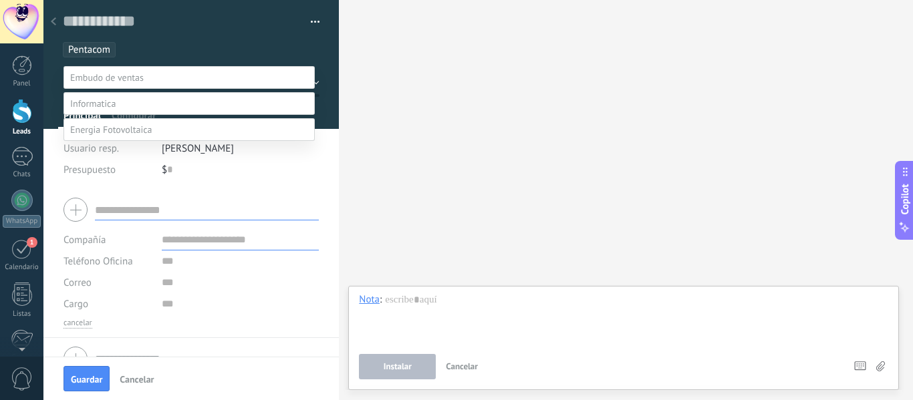
click at [0, 0] on label "Contacto inicial" at bounding box center [0, 0] width 0 height 0
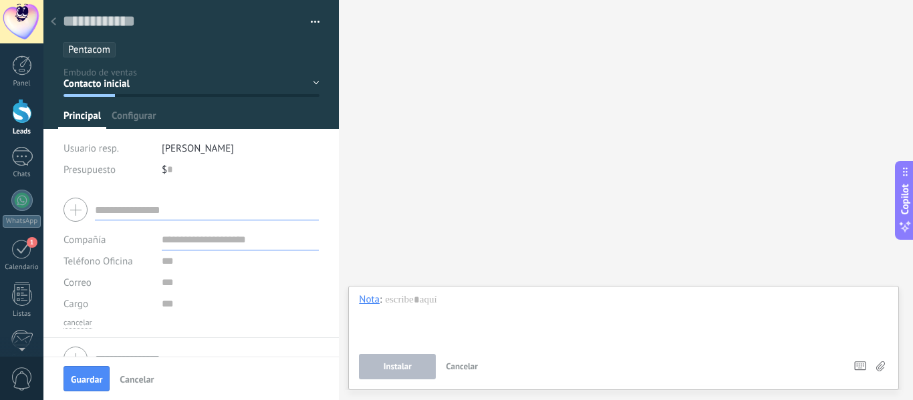
click at [144, 213] on input "text" at bounding box center [207, 209] width 224 height 21
type input "*"
type input "**********"
click at [203, 242] on input "text" at bounding box center [241, 239] width 158 height 21
type input "********"
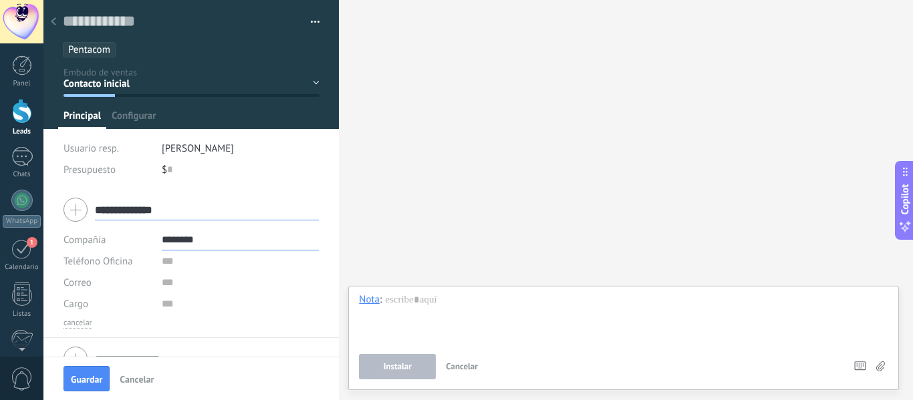
click at [159, 265] on div "Teléfono Oficina Ofic. directo Celular Fax Casa Otro Teléfono Oficina Llamar Co…" at bounding box center [190, 261] width 255 height 21
type input "********"
click at [169, 264] on input "text" at bounding box center [241, 261] width 158 height 21
type input "**********"
click at [179, 290] on input "text" at bounding box center [241, 282] width 158 height 21
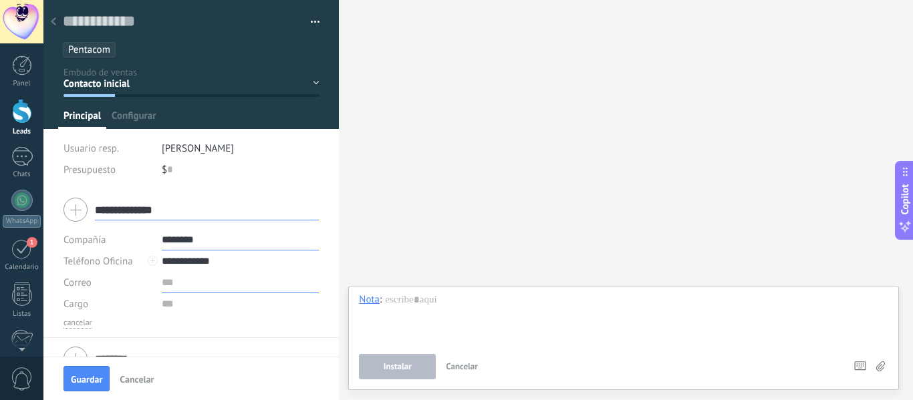
paste input "**********"
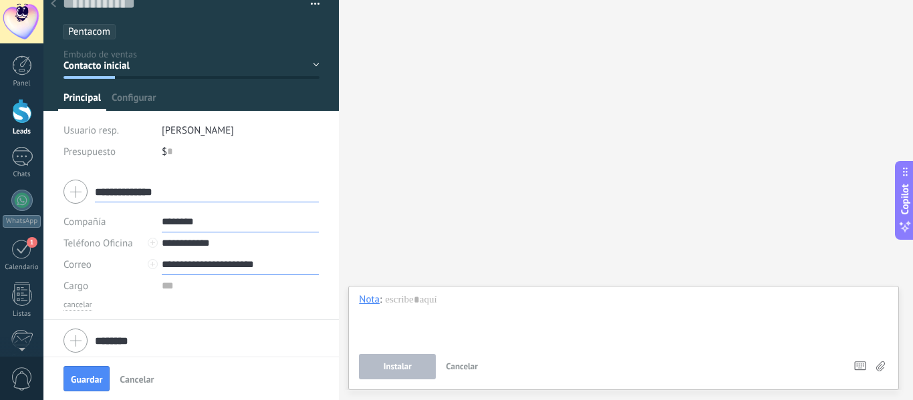
scroll to position [23, 0]
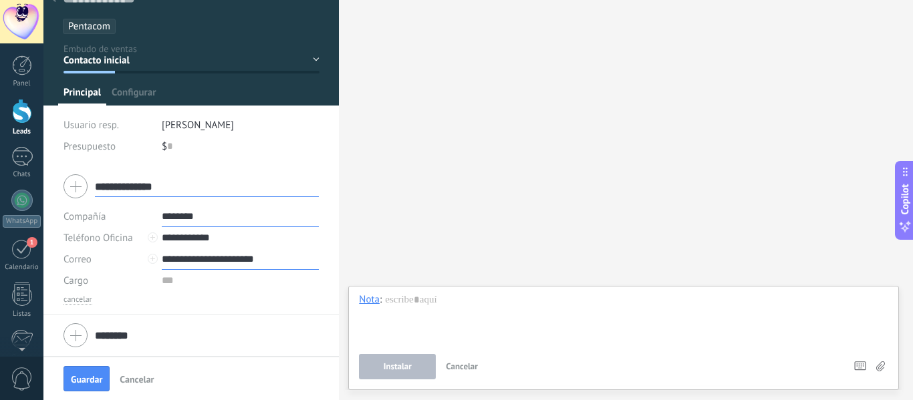
type input "**********"
click at [179, 279] on input "text" at bounding box center [241, 280] width 158 height 21
type input "*********"
click at [436, 305] on div at bounding box center [623, 318] width 529 height 51
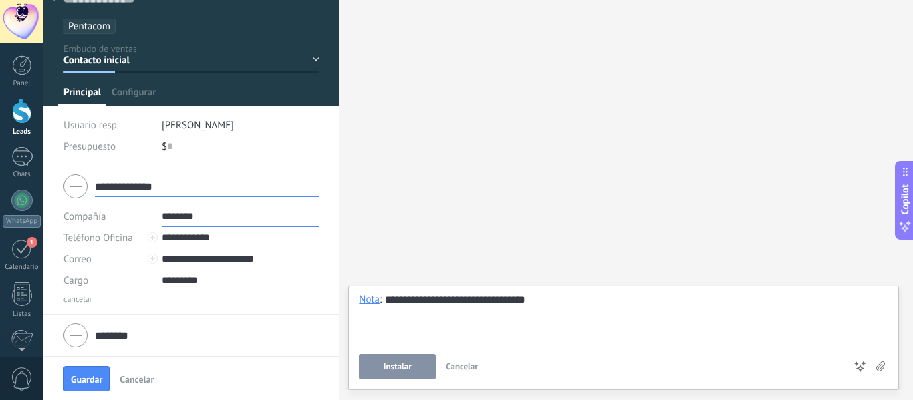
click at [415, 368] on button "Instalar" at bounding box center [397, 366] width 77 height 25
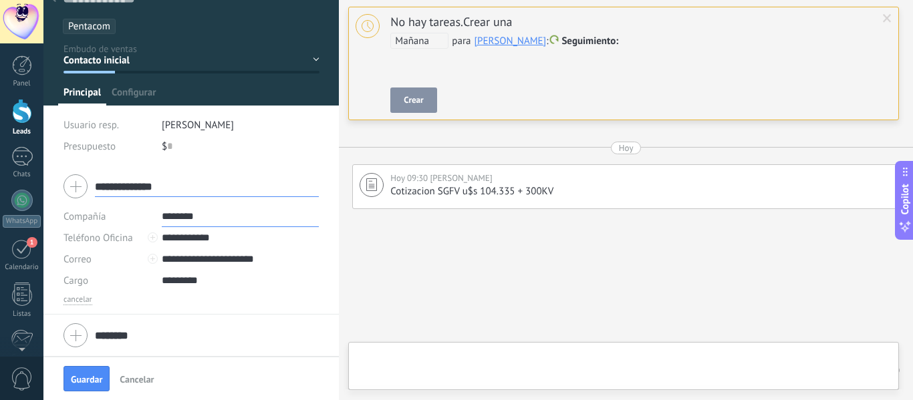
scroll to position [42, 0]
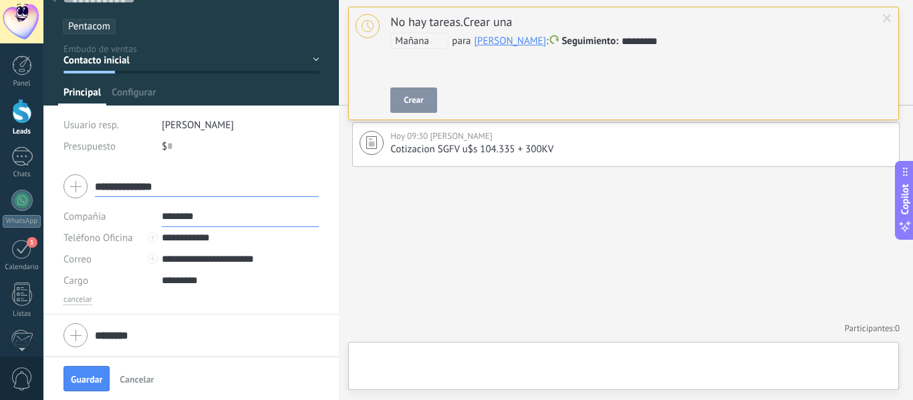
click at [442, 42] on span "Mañana" at bounding box center [419, 41] width 58 height 16
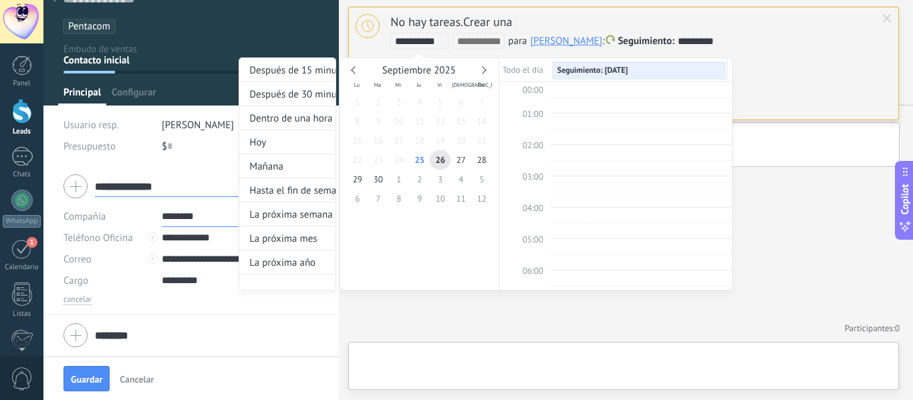
scroll to position [252, 0]
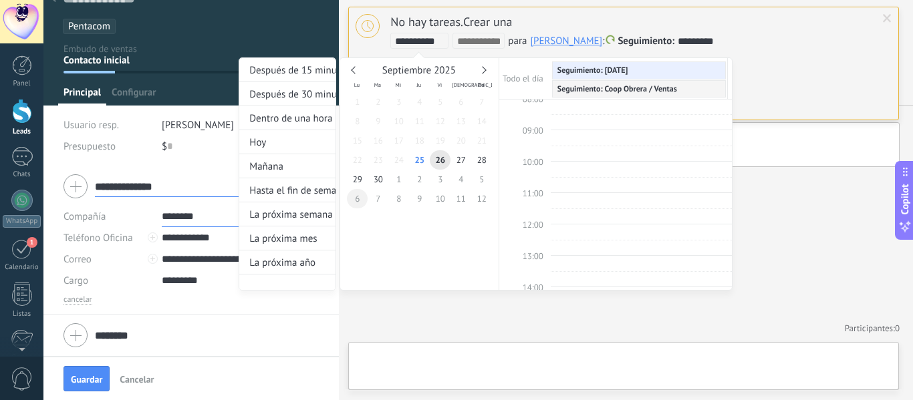
type input "**********"
click at [360, 199] on span "6" at bounding box center [357, 198] width 21 height 19
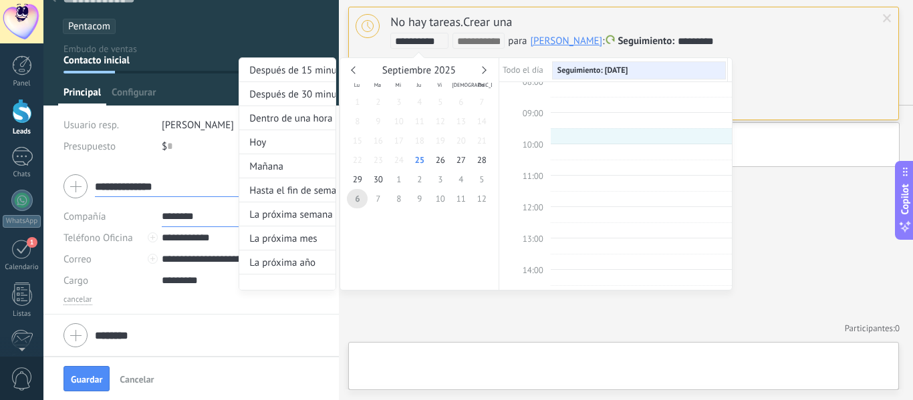
type input "**********"
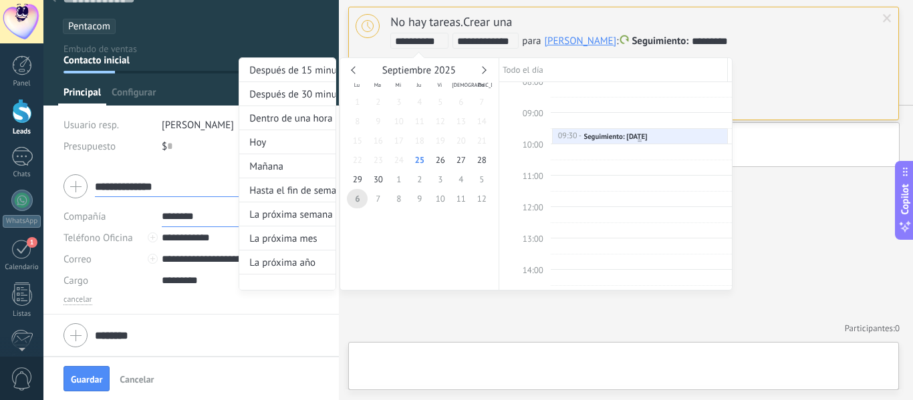
click at [647, 137] on div "Seguimiento: [DATE]" at bounding box center [615, 136] width 63 height 9
click at [596, 136] on div "Seguimiento: [DATE]" at bounding box center [615, 136] width 63 height 9
click at [620, 41] on div "**********" at bounding box center [486, 162] width 494 height 258
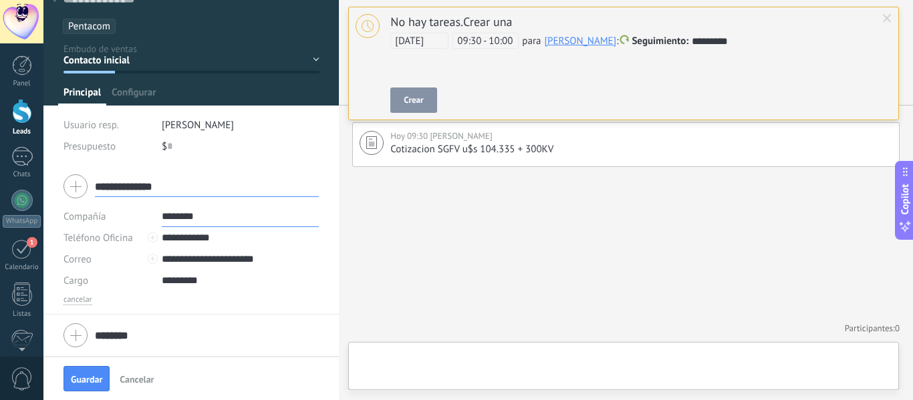
click at [670, 38] on div "*********" at bounding box center [638, 41] width 497 height 16
drag, startPoint x: 673, startPoint y: 41, endPoint x: 735, endPoint y: 38, distance: 62.2
click at [735, 38] on div "*********" at bounding box center [638, 41] width 497 height 16
click at [428, 101] on button "Crear" at bounding box center [413, 100] width 46 height 25
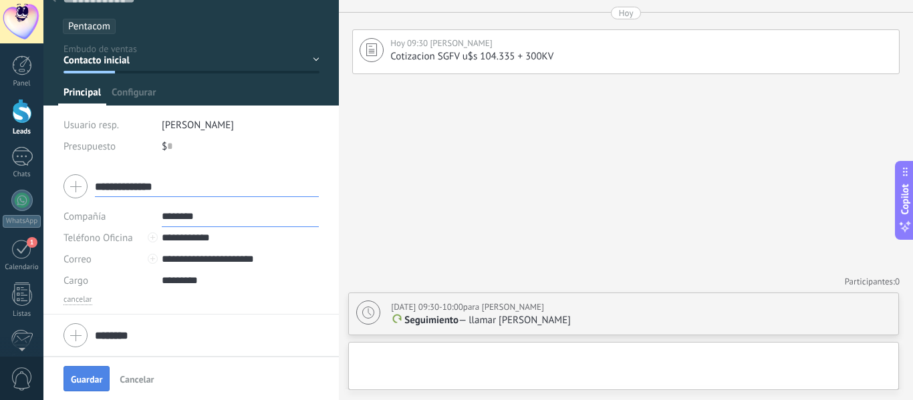
click at [77, 379] on span "Guardar" at bounding box center [86, 379] width 31 height 9
type textarea "***"
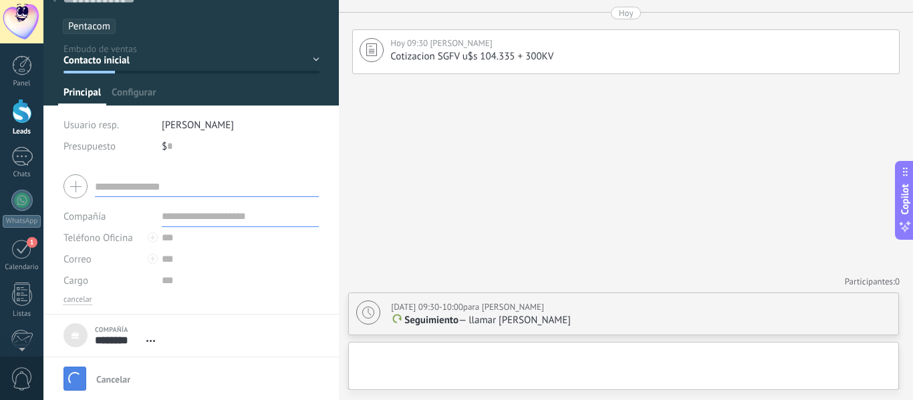
scroll to position [23, 0]
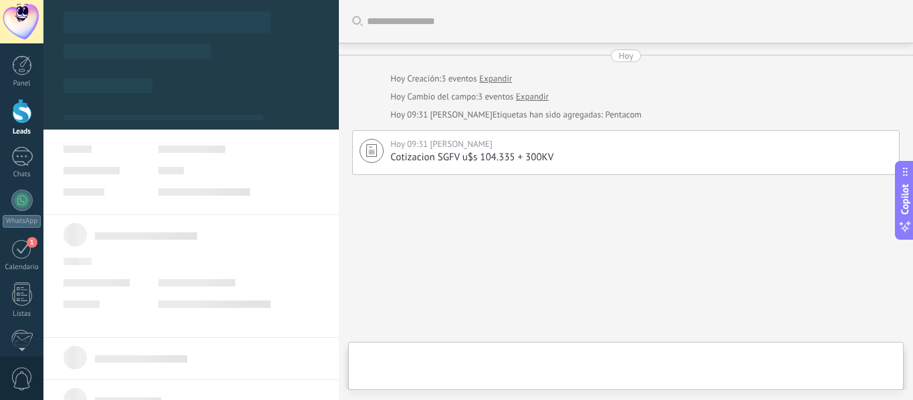
type textarea "***"
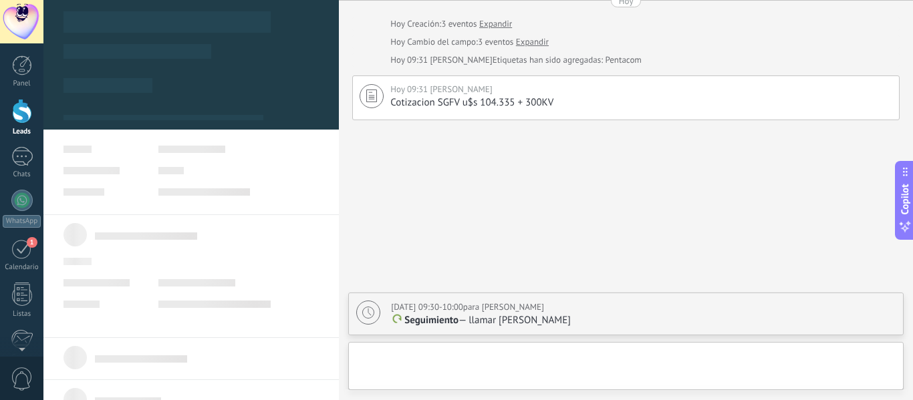
scroll to position [13, 0]
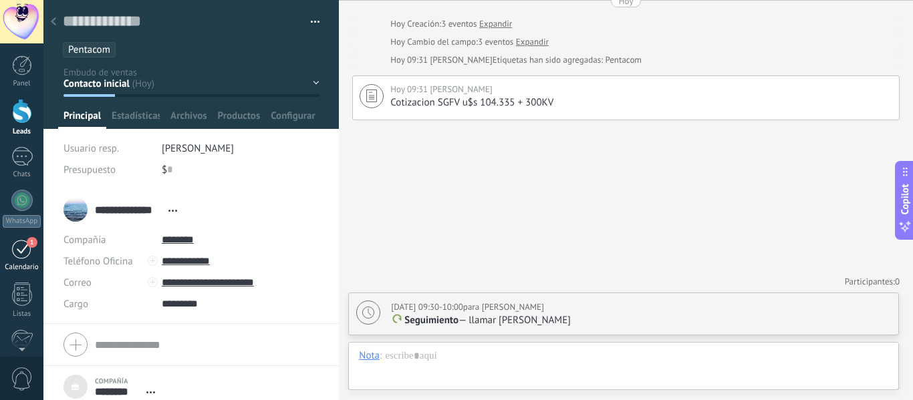
click at [15, 248] on div "1" at bounding box center [21, 249] width 21 height 21
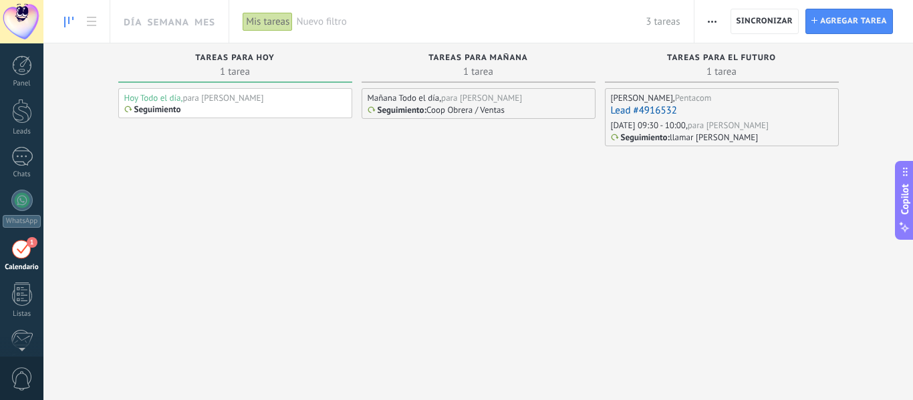
scroll to position [39, 0]
click at [221, 108] on div "Seguimiento" at bounding box center [235, 109] width 222 height 11
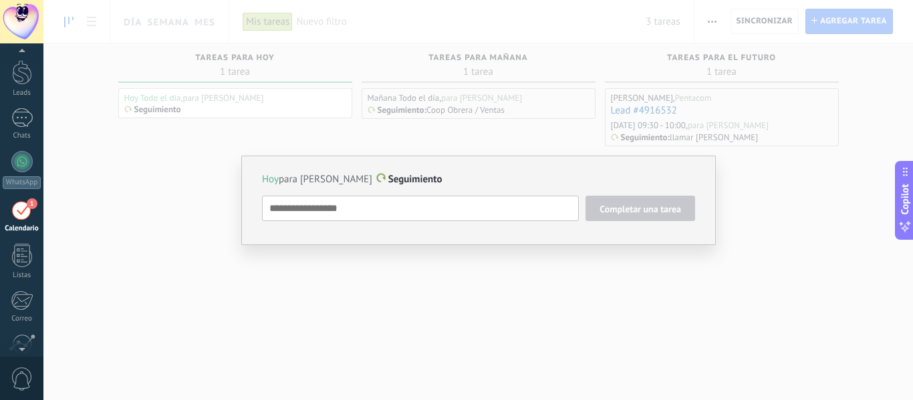
click at [372, 210] on textarea at bounding box center [420, 208] width 317 height 25
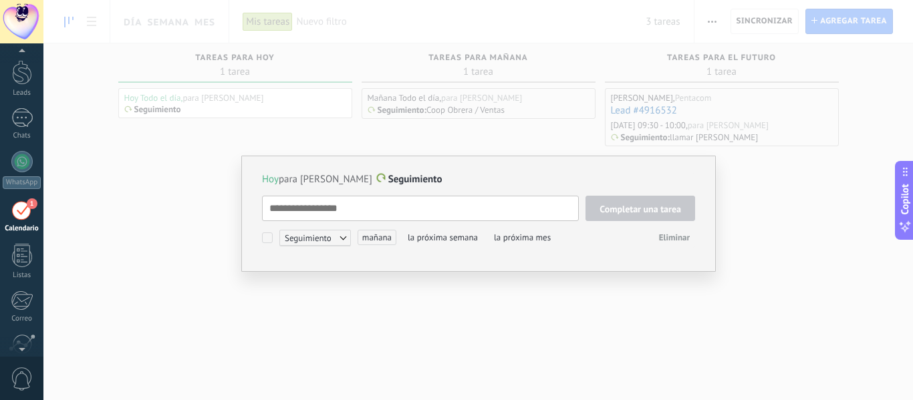
click at [675, 240] on span "Eliminar" at bounding box center [674, 237] width 31 height 11
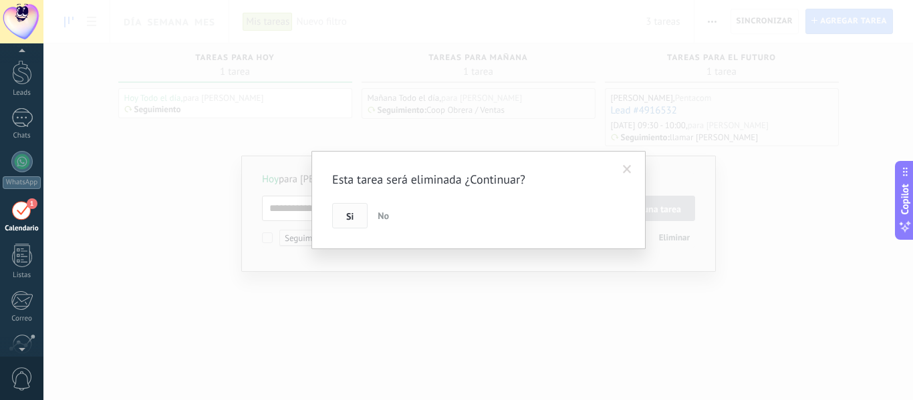
click at [352, 217] on span "Si" at bounding box center [349, 216] width 7 height 9
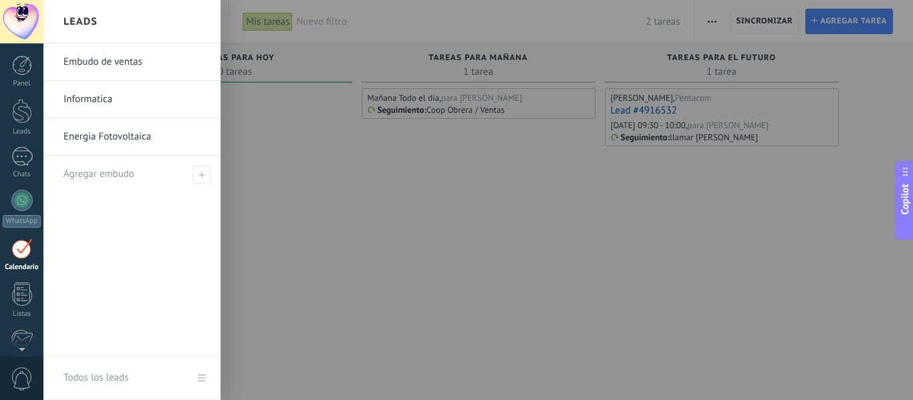
click at [109, 137] on link "Energia Fotovoltaica" at bounding box center [135, 136] width 144 height 37
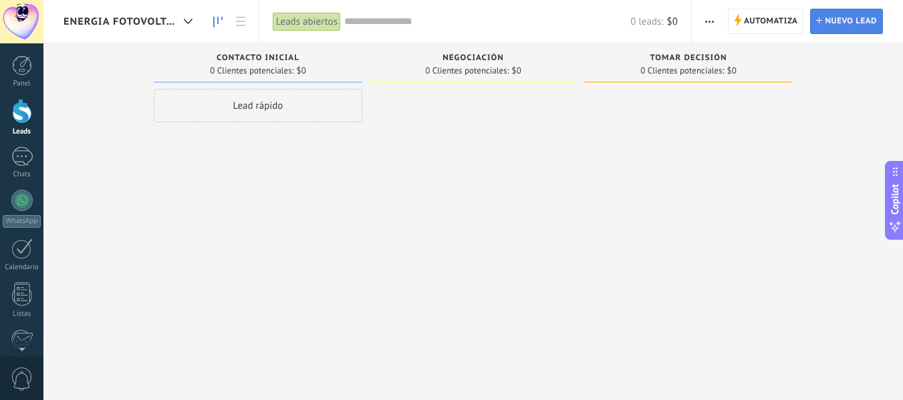
click at [850, 24] on span "Nuevo lead" at bounding box center [851, 21] width 52 height 24
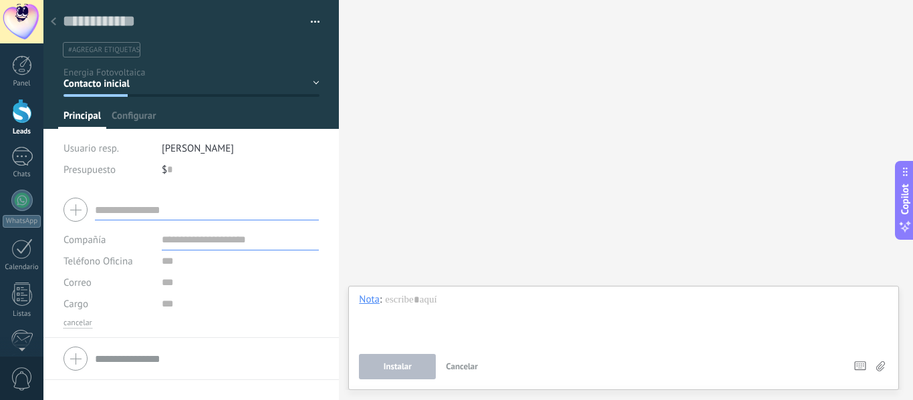
click at [119, 49] on span "#agregar etiquetas" at bounding box center [104, 49] width 72 height 9
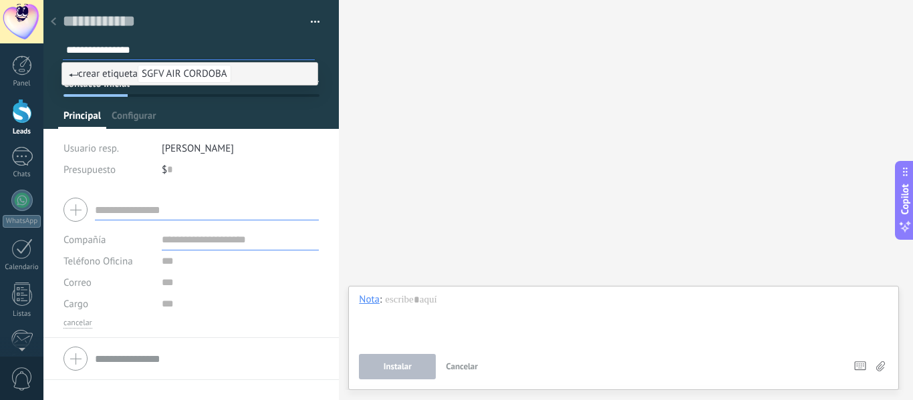
type input "**********"
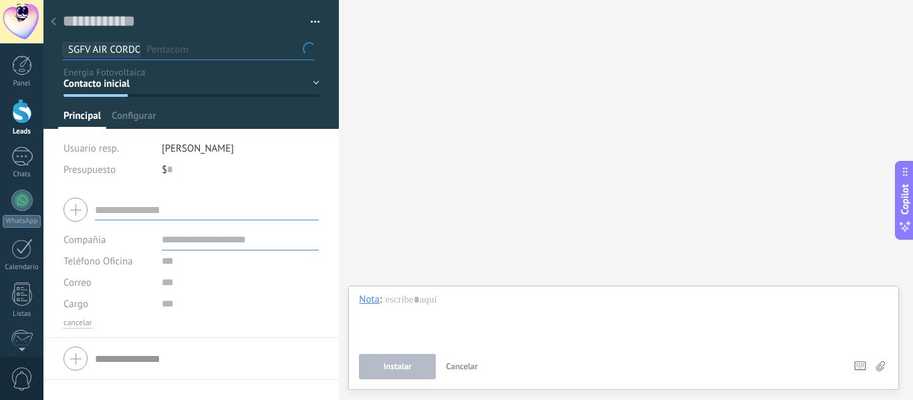
click at [138, 211] on input "text" at bounding box center [207, 209] width 224 height 21
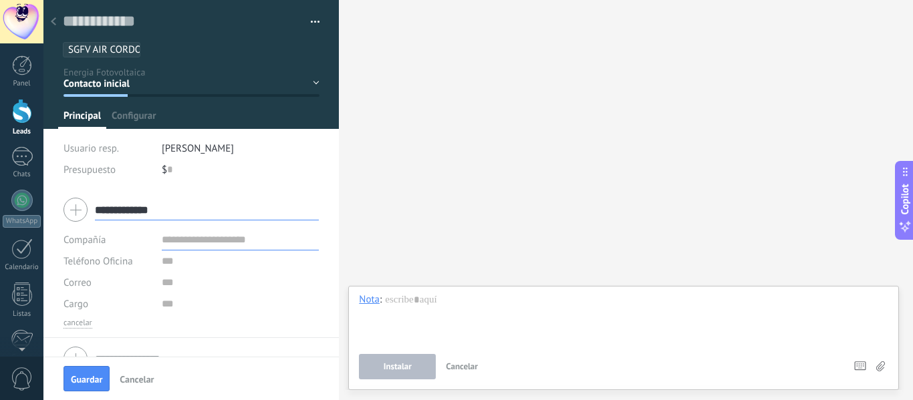
type input "**********"
click at [178, 243] on input "text" at bounding box center [241, 239] width 158 height 21
type input "*******"
click at [180, 265] on input "text" at bounding box center [241, 261] width 158 height 21
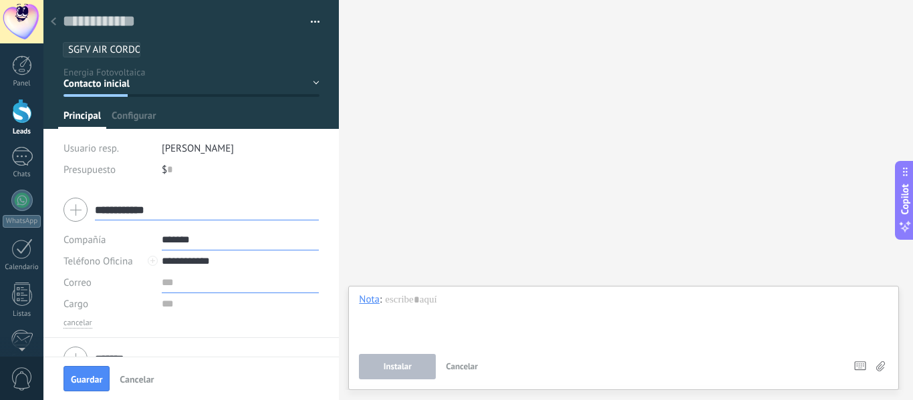
type input "**********"
click at [176, 291] on input "text" at bounding box center [241, 282] width 158 height 21
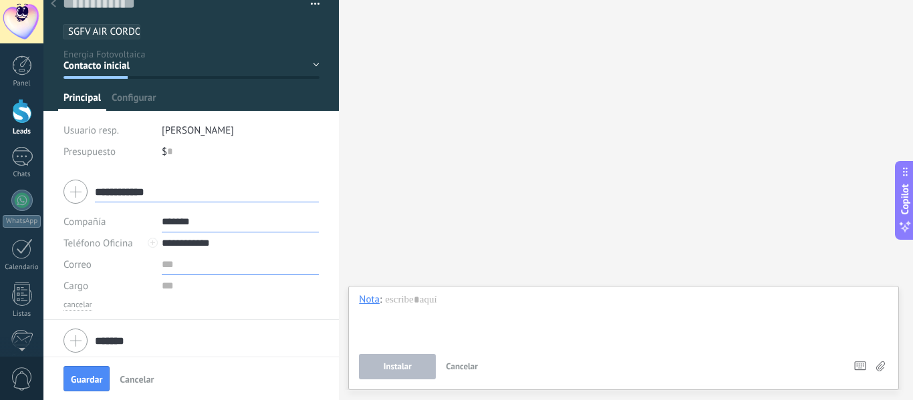
scroll to position [23, 0]
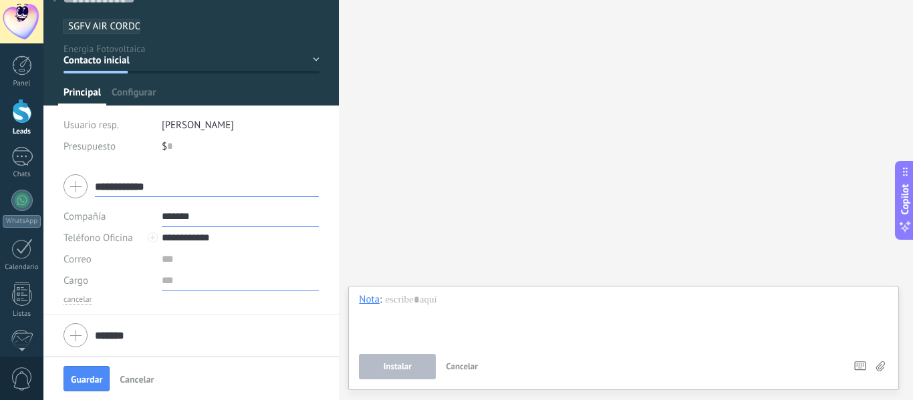
click at [166, 281] on input "text" at bounding box center [241, 280] width 158 height 21
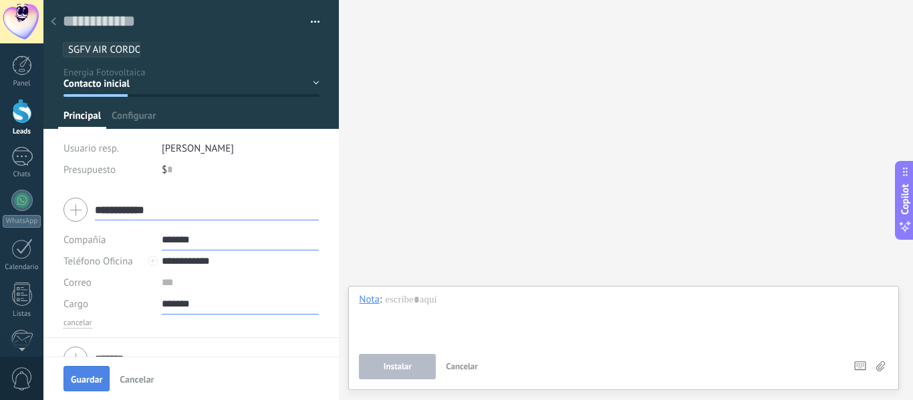
type input "*******"
click at [92, 376] on span "Guardar" at bounding box center [86, 379] width 31 height 9
type textarea "***"
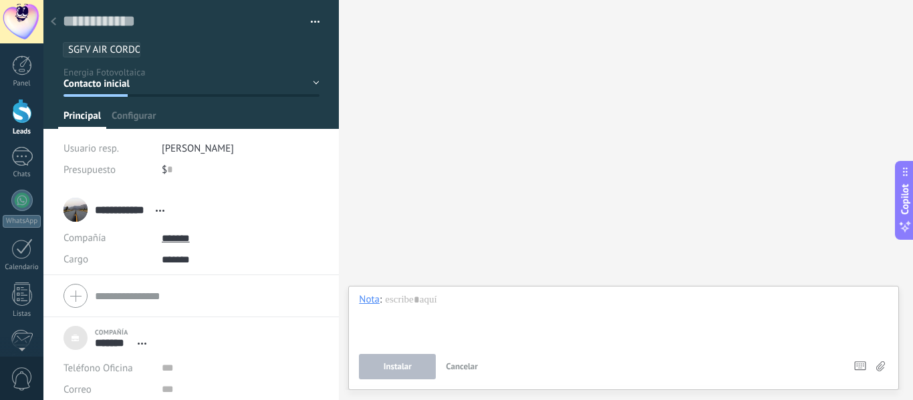
scroll to position [13, 0]
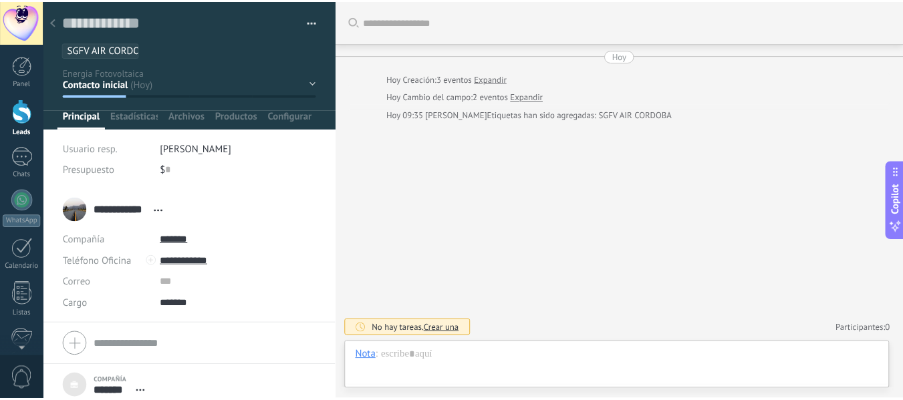
scroll to position [13, 0]
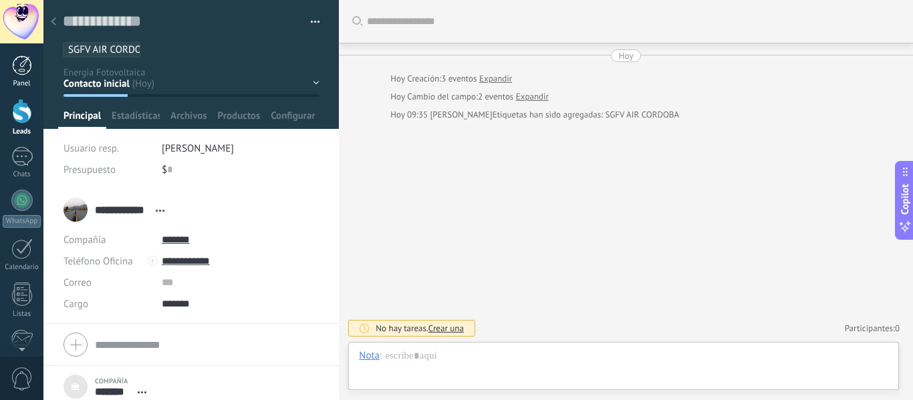
click at [17, 68] on div at bounding box center [22, 65] width 20 height 20
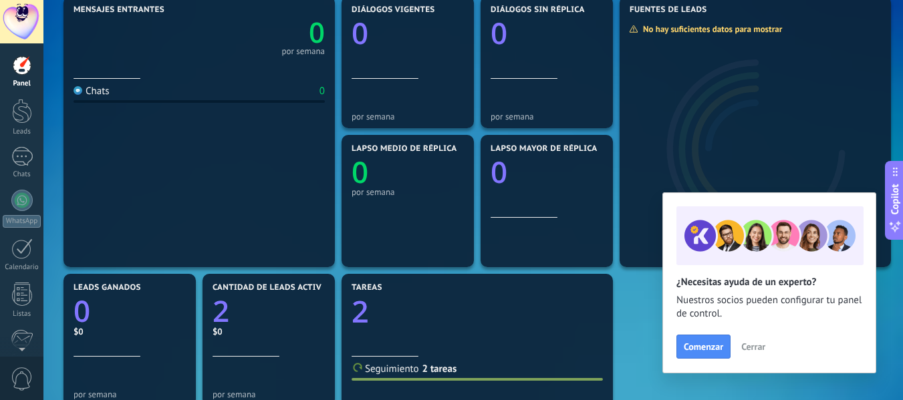
scroll to position [201, 0]
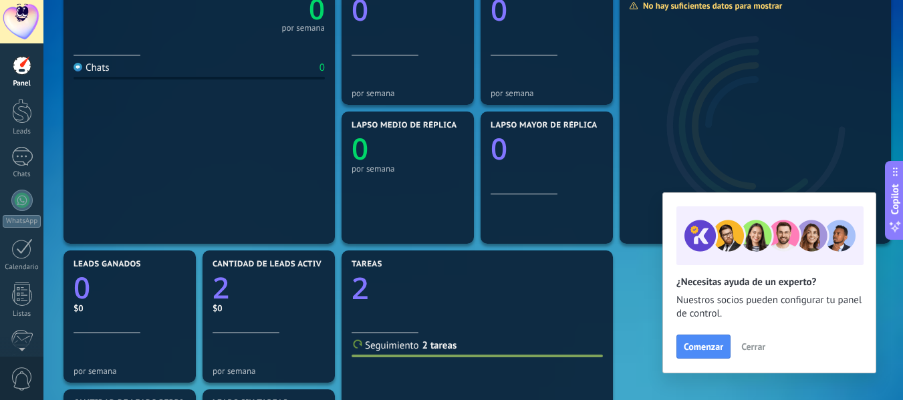
click at [749, 346] on span "Cerrar" at bounding box center [753, 346] width 24 height 9
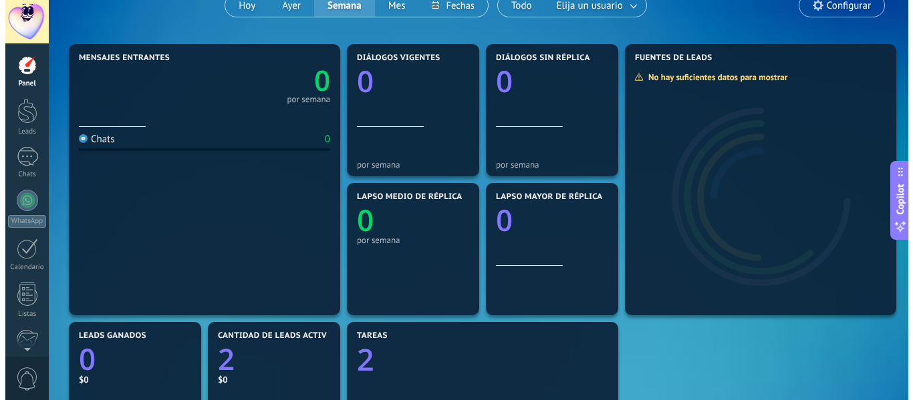
scroll to position [0, 0]
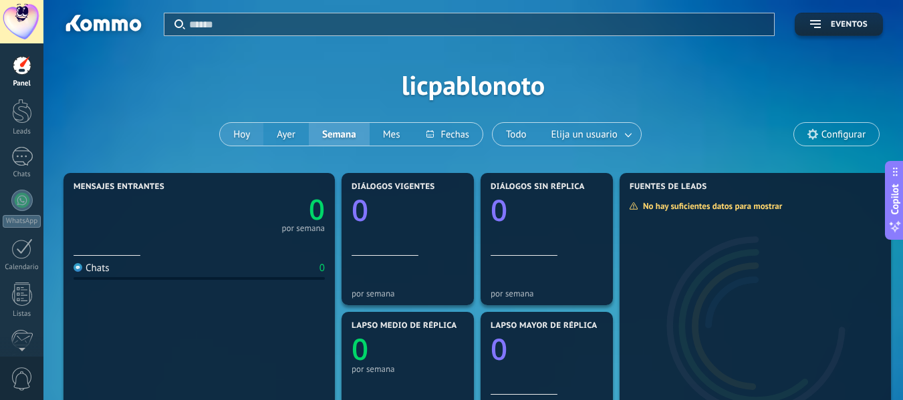
click at [251, 133] on button "Hoy" at bounding box center [241, 134] width 43 height 23
click at [282, 130] on button "Ayer" at bounding box center [285, 134] width 45 height 23
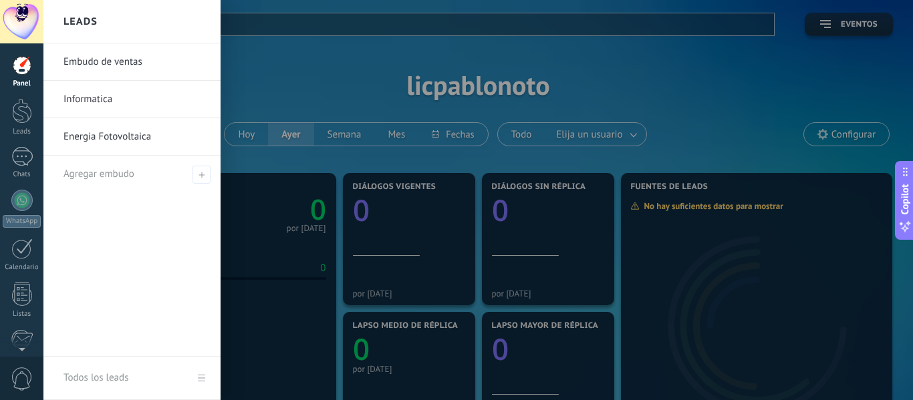
click at [102, 136] on link "Energia Fotovoltaica" at bounding box center [135, 136] width 144 height 37
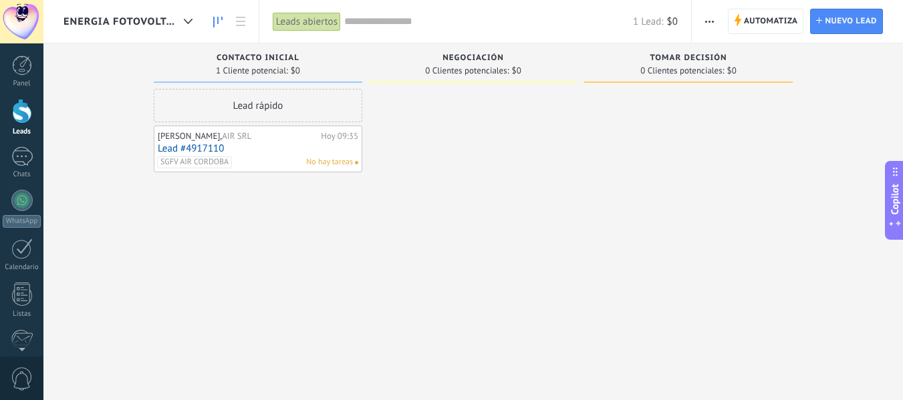
click at [310, 158] on span "No hay tareas" at bounding box center [329, 162] width 47 height 12
click at [197, 144] on link "Lead #4917110" at bounding box center [258, 148] width 201 height 11
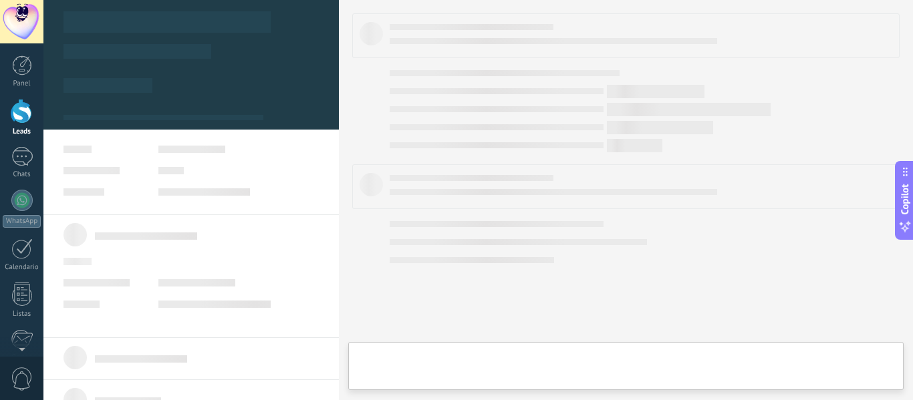
type textarea "***"
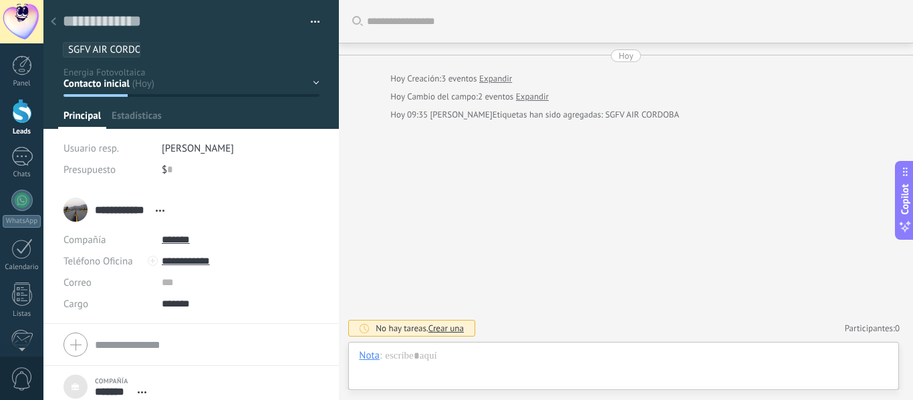
scroll to position [13, 0]
click at [463, 333] on span "Crear una" at bounding box center [445, 328] width 35 height 11
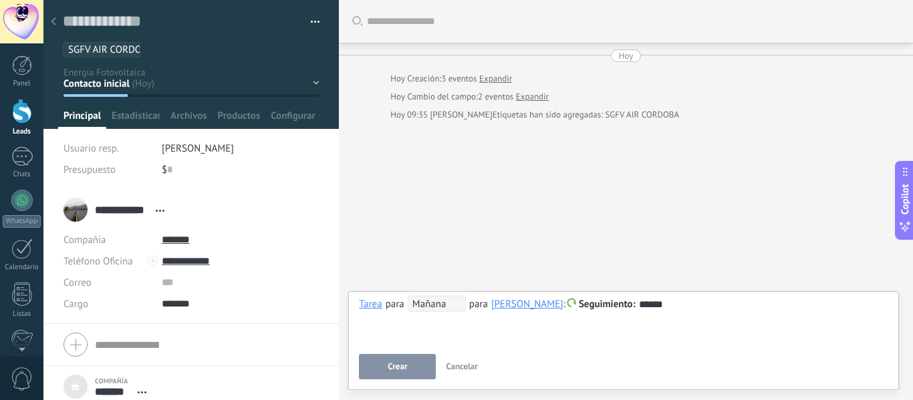
click at [420, 307] on span "Mañana" at bounding box center [437, 304] width 58 height 16
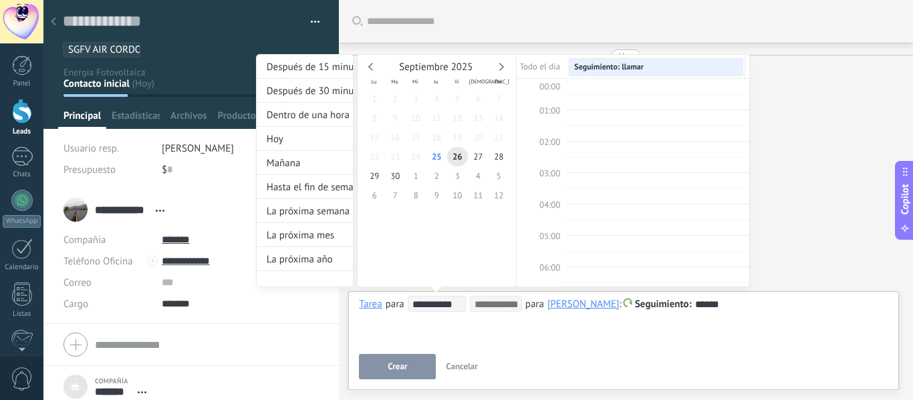
scroll to position [252, 0]
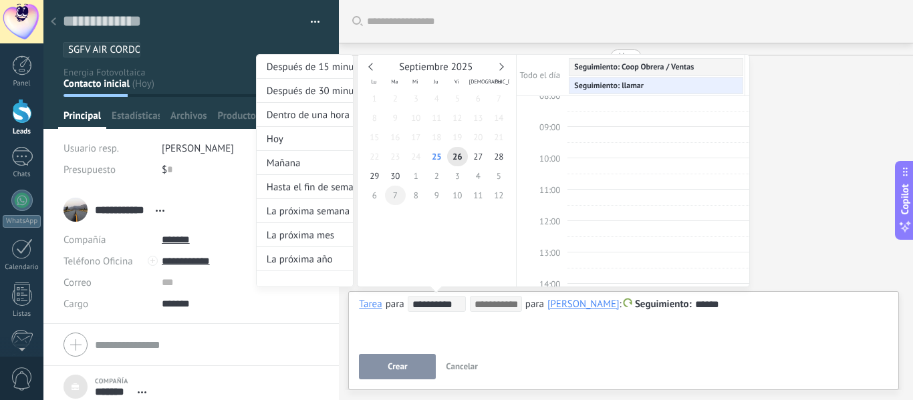
type input "**********"
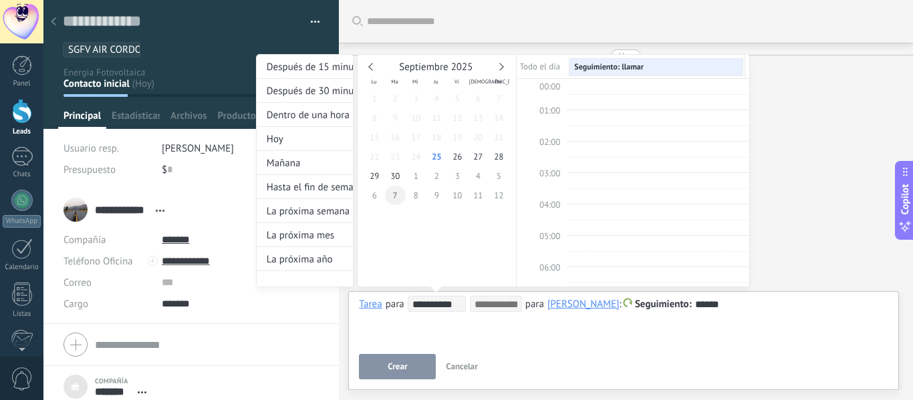
click at [391, 195] on span "7" at bounding box center [395, 195] width 21 height 19
type input "**********"
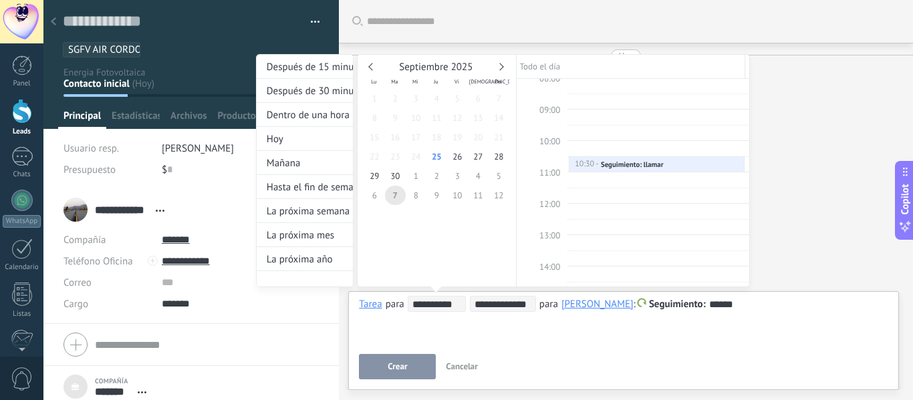
click at [407, 368] on div at bounding box center [456, 200] width 913 height 400
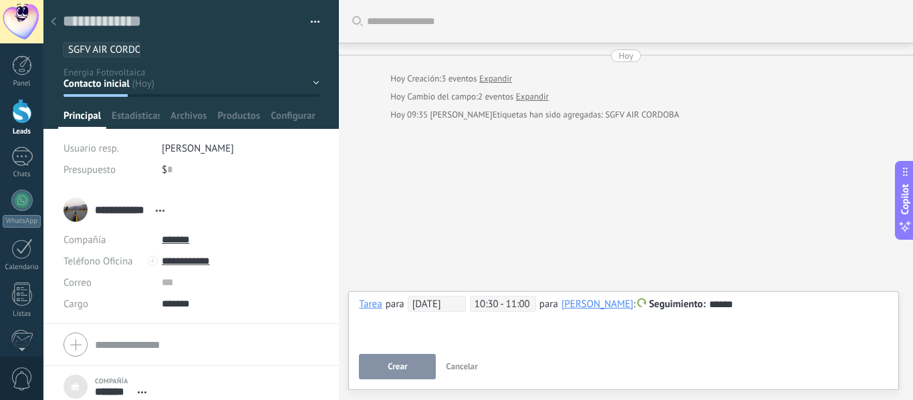
click at [23, 20] on div at bounding box center [21, 21] width 43 height 43
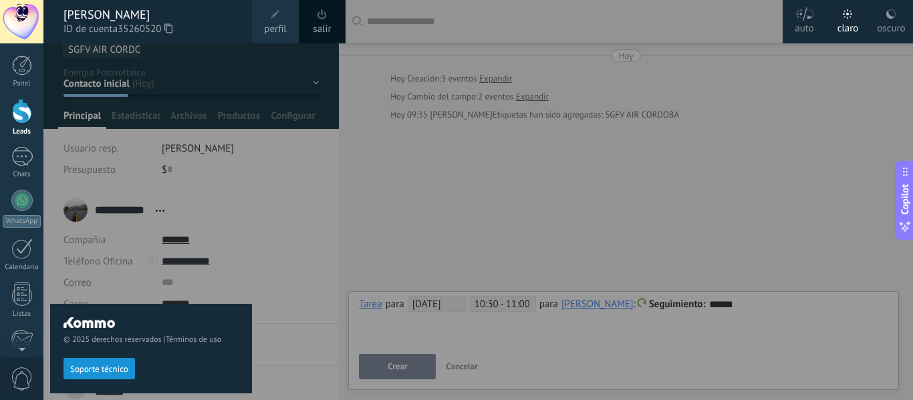
click at [276, 23] on span "perfil" at bounding box center [275, 29] width 22 height 15
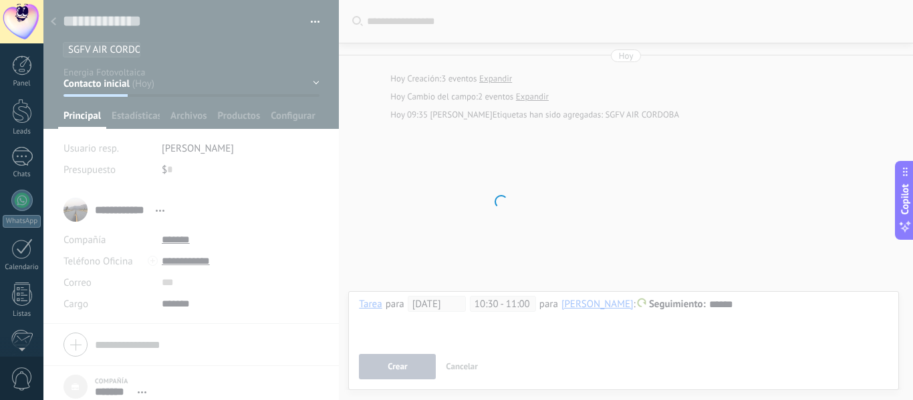
scroll to position [156, 0]
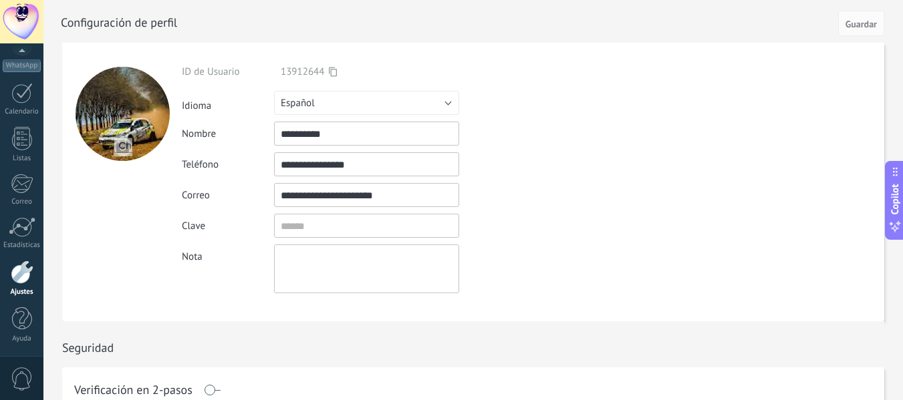
click at [120, 124] on div at bounding box center [123, 114] width 94 height 94
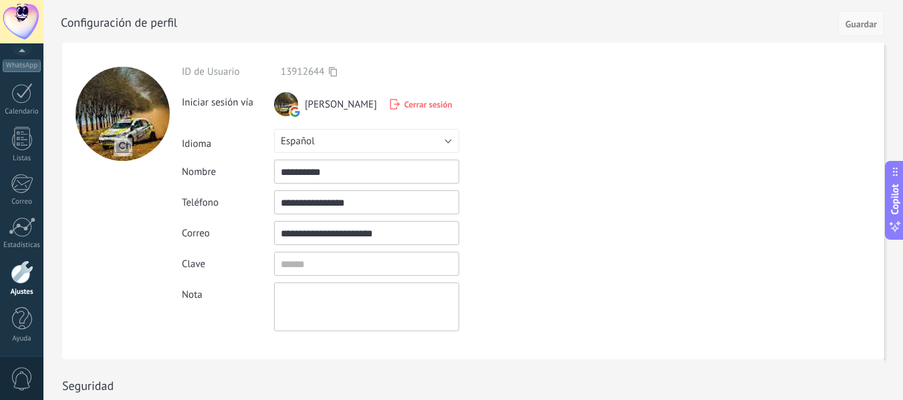
click at [860, 21] on span "Guardar" at bounding box center [861, 23] width 31 height 9
click at [320, 264] on input "textbox" at bounding box center [366, 264] width 185 height 24
click at [318, 301] on textarea at bounding box center [366, 307] width 185 height 49
click at [870, 24] on span "Guardar" at bounding box center [861, 23] width 31 height 9
click at [16, 100] on div "1" at bounding box center [21, 93] width 21 height 21
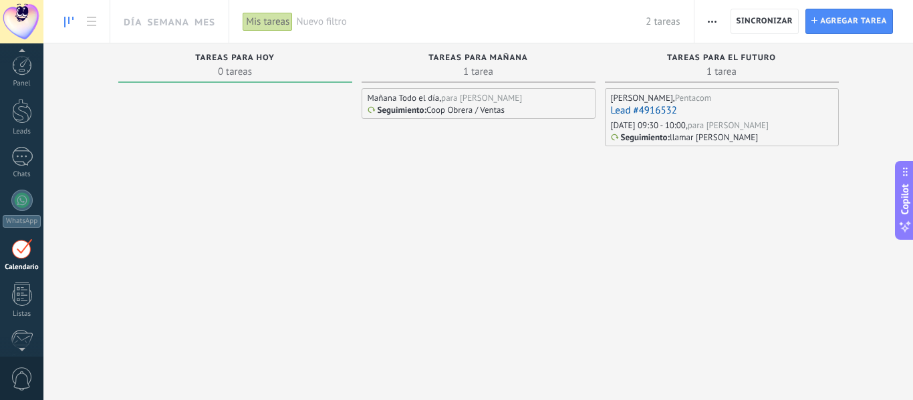
scroll to position [39, 0]
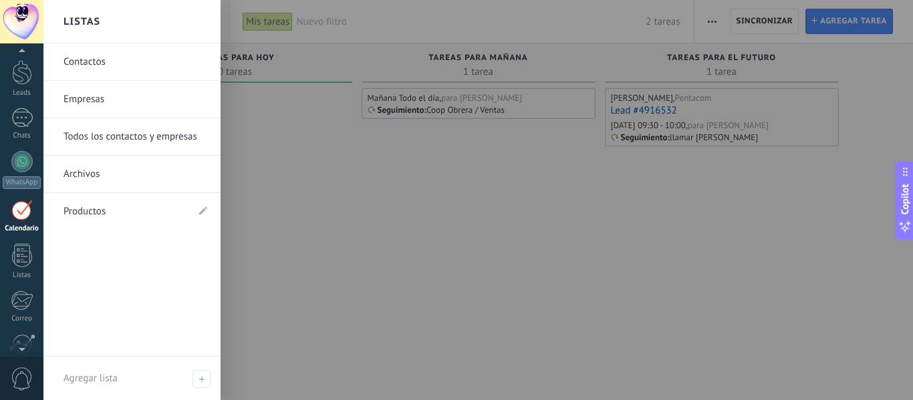
click at [93, 59] on link "Contactos" at bounding box center [135, 61] width 144 height 37
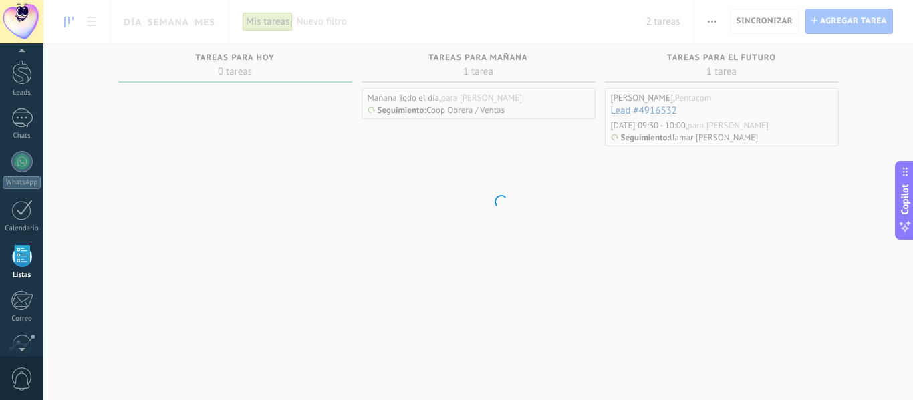
scroll to position [83, 0]
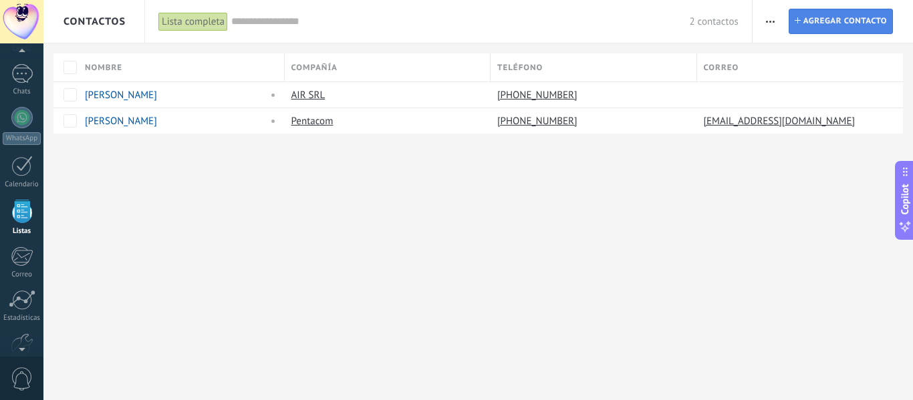
click at [851, 16] on span "Agregar contacto" at bounding box center [845, 21] width 84 height 24
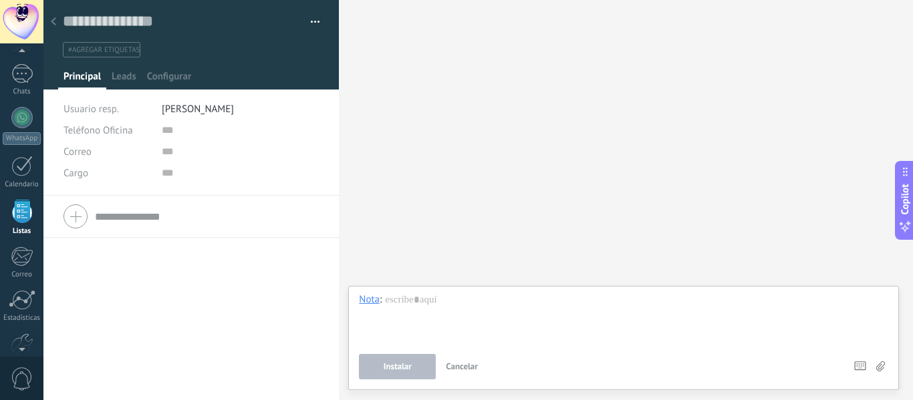
click at [51, 21] on use at bounding box center [53, 21] width 5 height 8
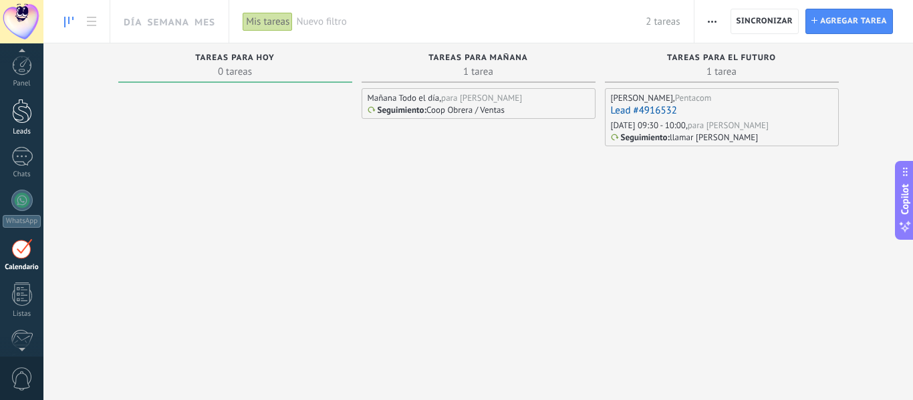
click at [20, 114] on div at bounding box center [22, 111] width 20 height 25
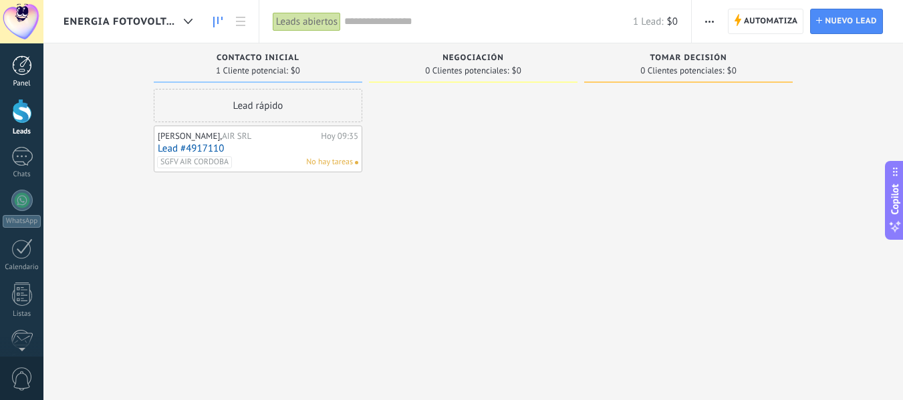
click at [13, 72] on div at bounding box center [22, 65] width 20 height 20
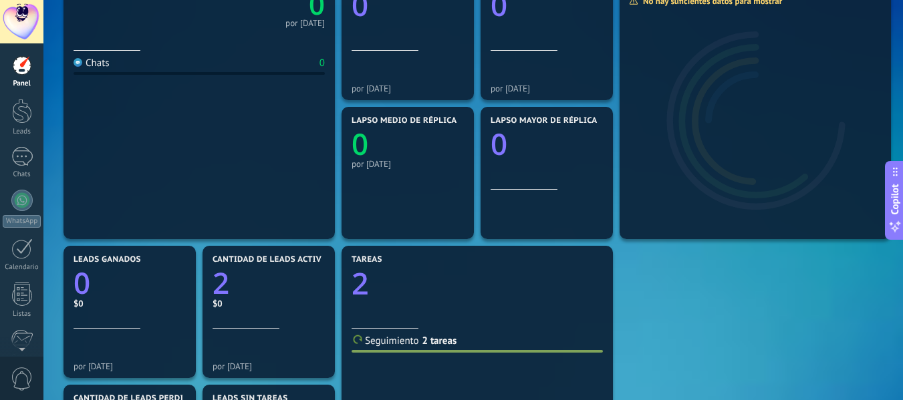
scroll to position [334, 0]
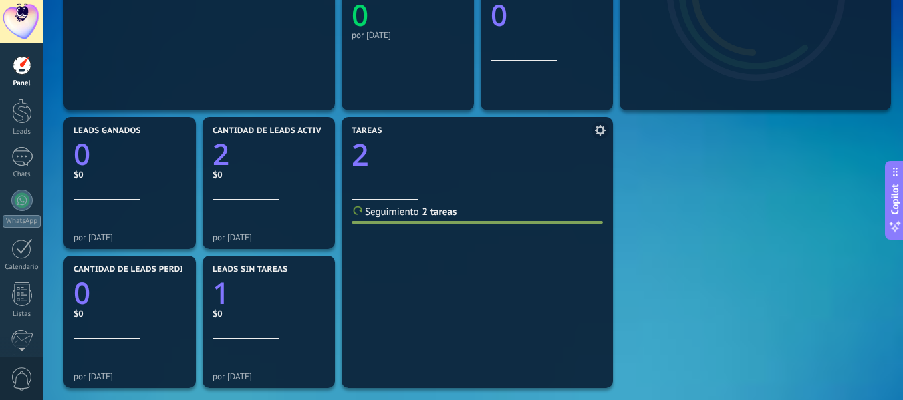
click at [366, 151] on text "2" at bounding box center [360, 154] width 17 height 41
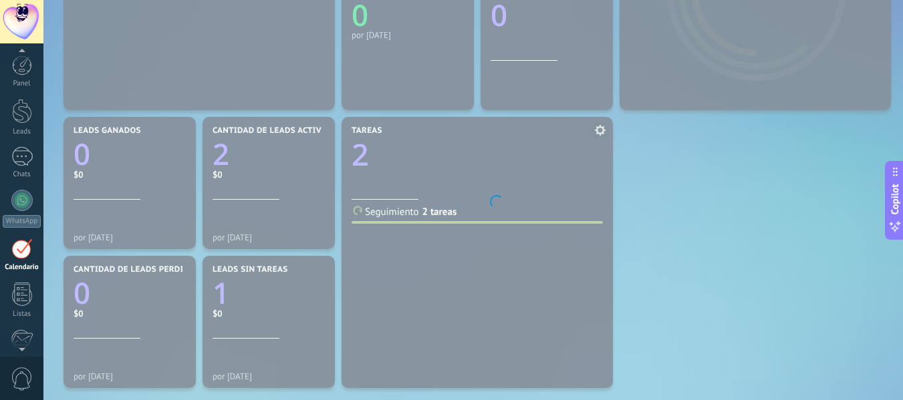
scroll to position [39, 0]
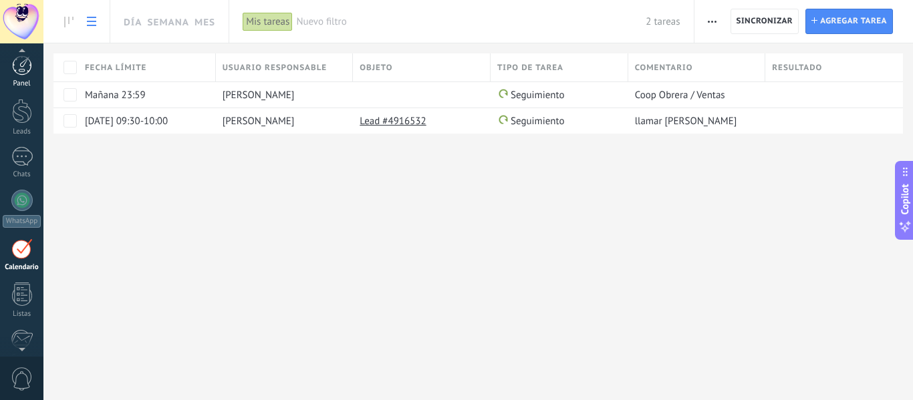
click at [15, 68] on div at bounding box center [22, 65] width 20 height 20
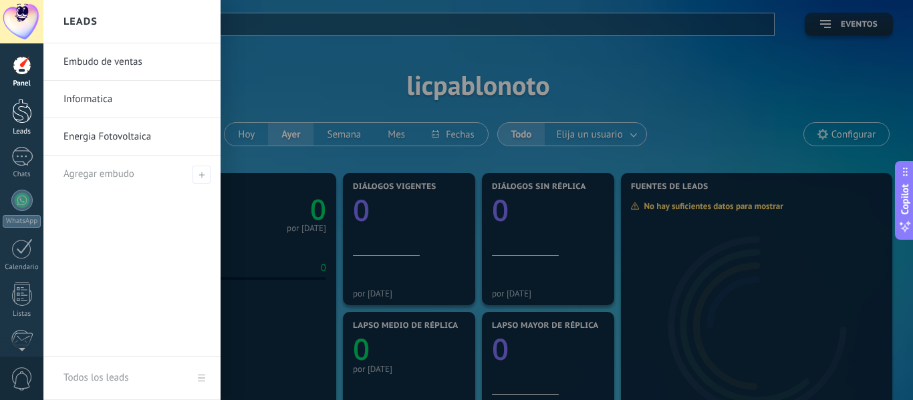
click at [31, 114] on div at bounding box center [22, 111] width 20 height 25
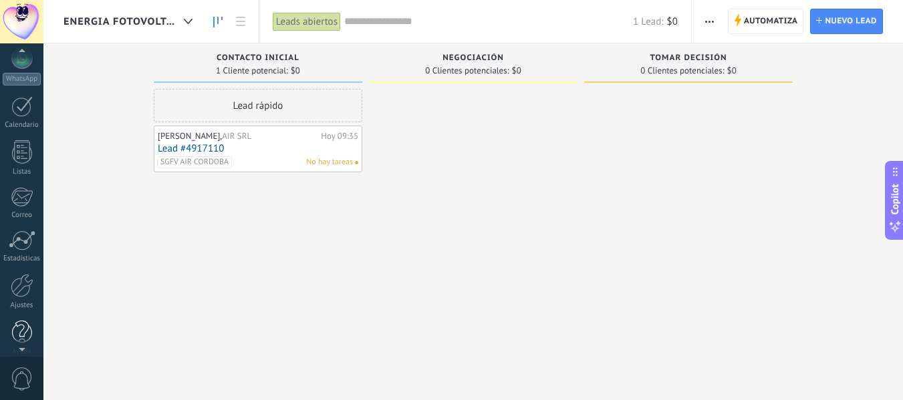
scroll to position [156, 0]
click at [22, 235] on div at bounding box center [22, 227] width 27 height 20
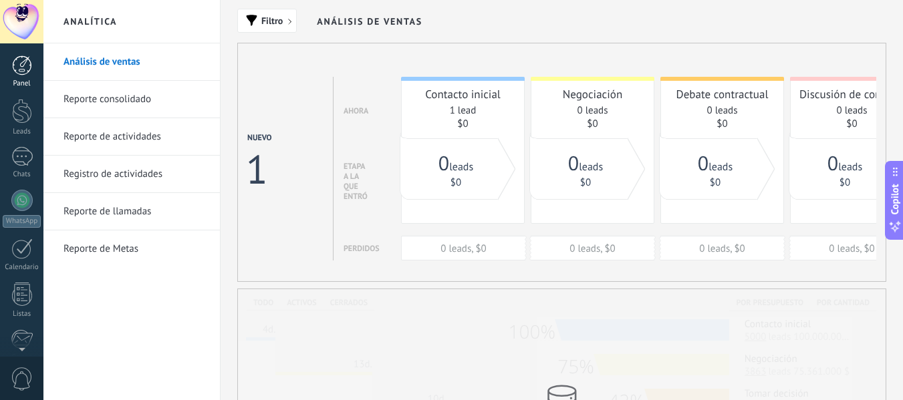
click at [21, 63] on div at bounding box center [22, 65] width 20 height 20
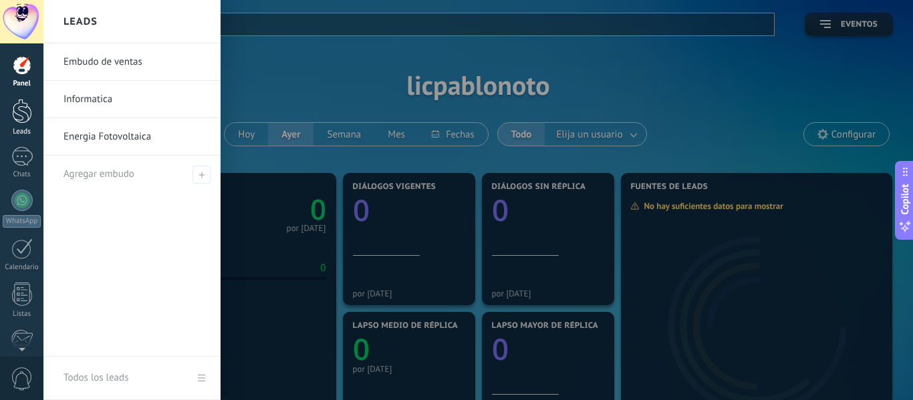
click at [25, 110] on div at bounding box center [22, 111] width 20 height 25
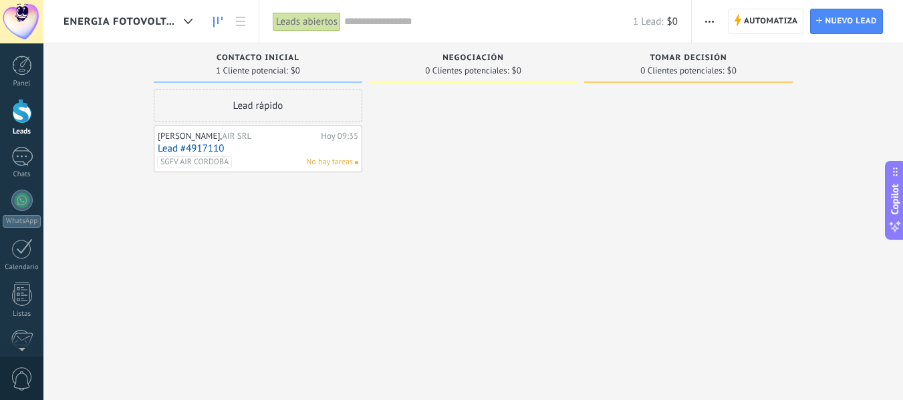
click at [332, 22] on div "Leads abiertos" at bounding box center [307, 21] width 68 height 19
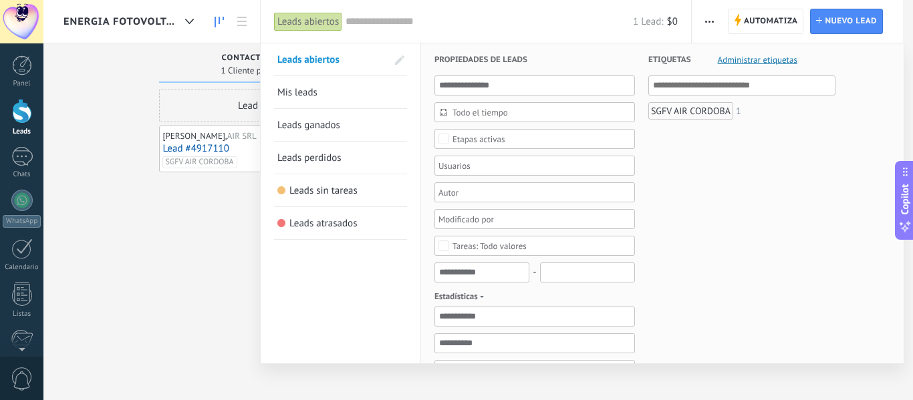
click at [366, 21] on input "text" at bounding box center [489, 22] width 287 height 14
click at [373, 22] on input "text" at bounding box center [489, 22] width 287 height 14
click at [157, 235] on div at bounding box center [456, 200] width 913 height 400
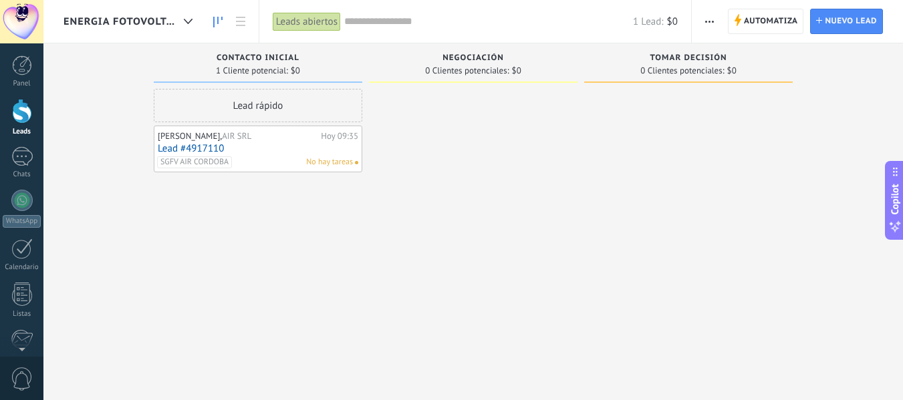
drag, startPoint x: 248, startPoint y: 102, endPoint x: 461, endPoint y: 115, distance: 213.0
click at [461, 115] on div "Leads Entrantes Solicitudes: [PHONE_NUMBER] Contacto inicial 1 Cliente potencia…" at bounding box center [483, 178] width 840 height 271
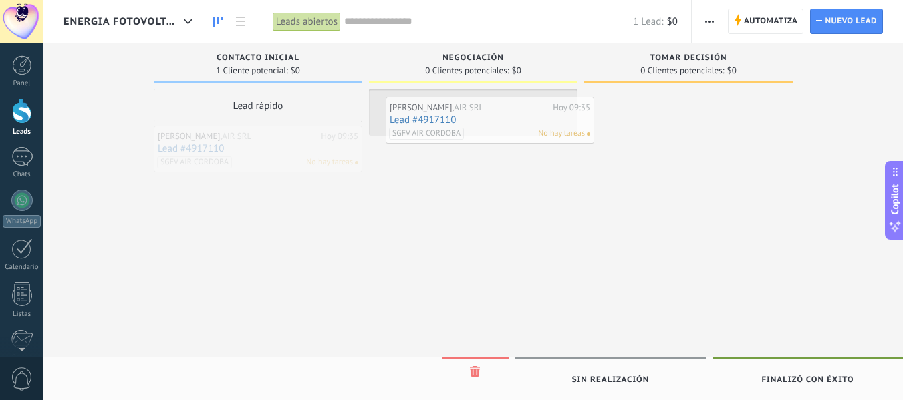
drag, startPoint x: 243, startPoint y: 150, endPoint x: 475, endPoint y: 122, distance: 233.7
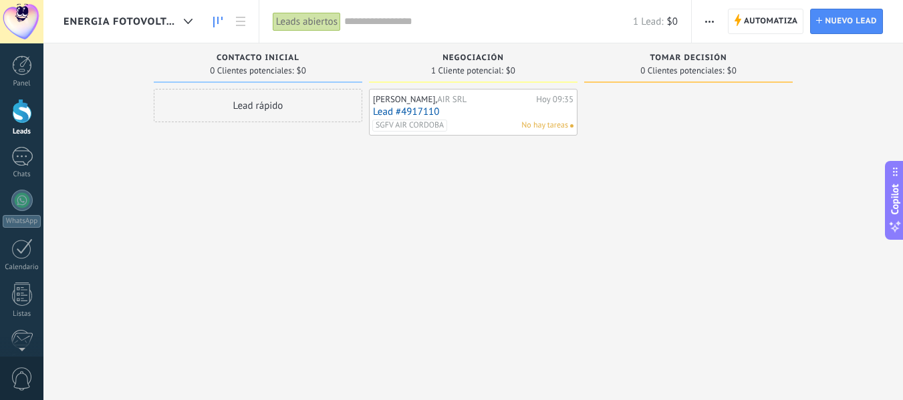
click at [714, 222] on div at bounding box center [688, 202] width 209 height 226
click at [30, 372] on span "1" at bounding box center [29, 369] width 11 height 11
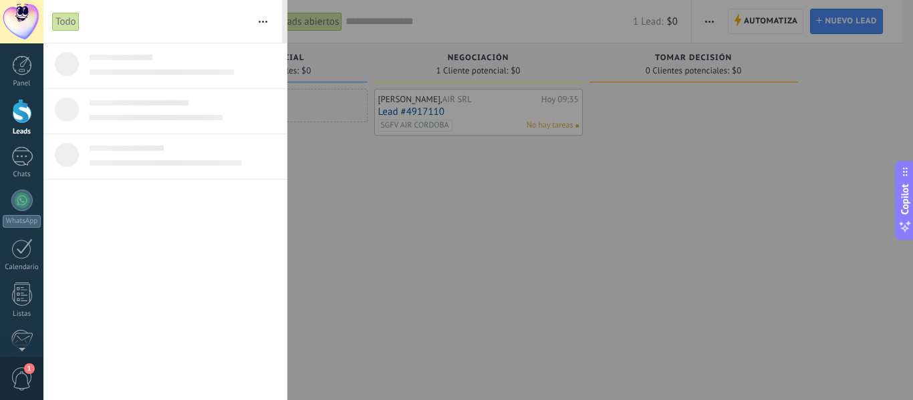
click at [24, 378] on span "1" at bounding box center [22, 379] width 23 height 23
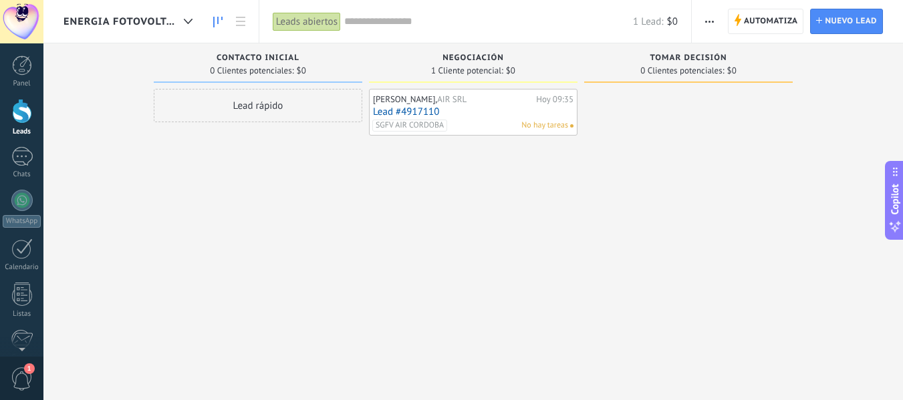
click at [711, 23] on span "button" at bounding box center [709, 21] width 9 height 25
